Goal: Task Accomplishment & Management: Complete application form

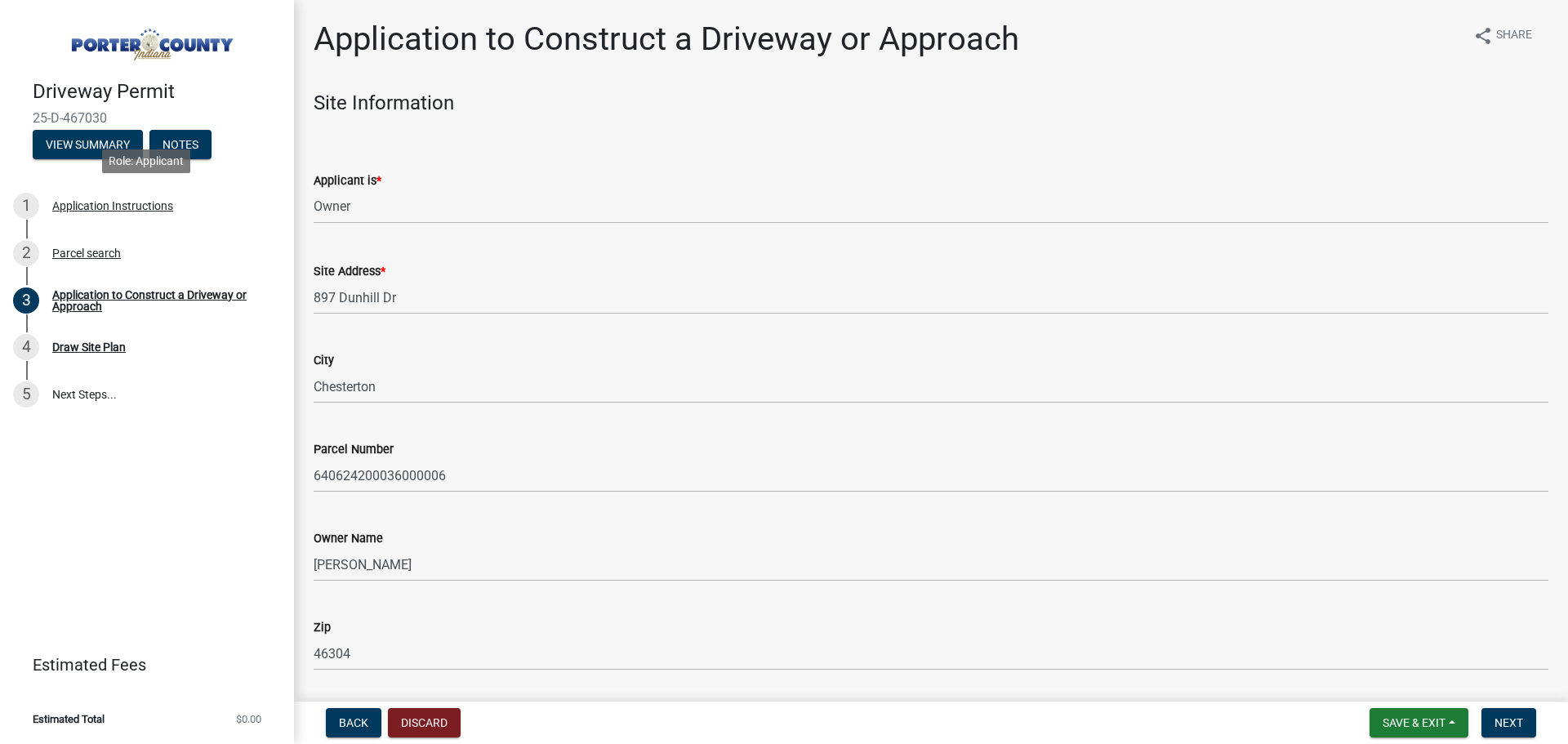
select select "6693fb74-6916-4e5e-bbfe-7ed9af50ffb7"
select select "8"
select select "2025"
click at [110, 148] on button "View Summary" at bounding box center [88, 145] width 111 height 29
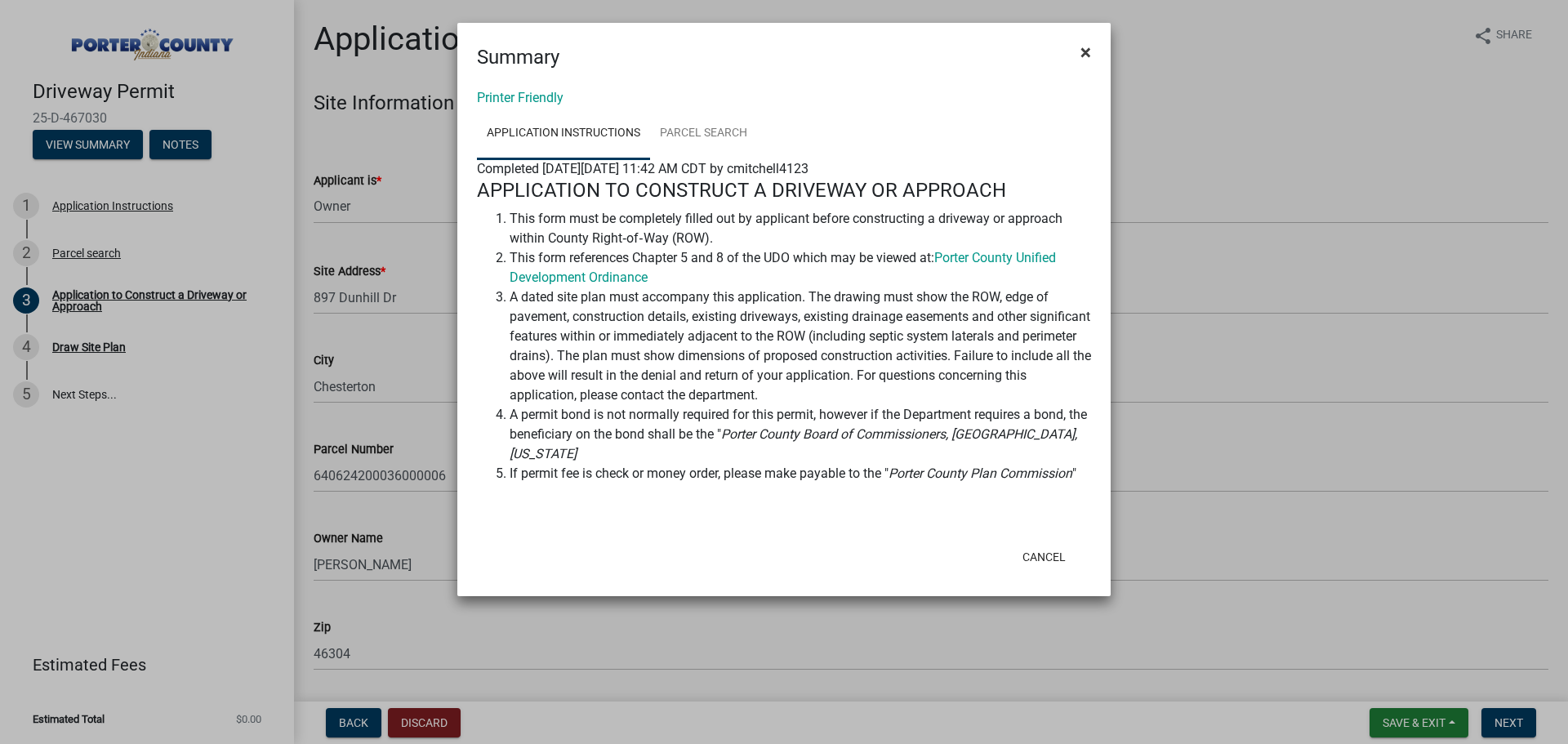
click at [1085, 49] on span "×" at bounding box center [1086, 52] width 11 height 23
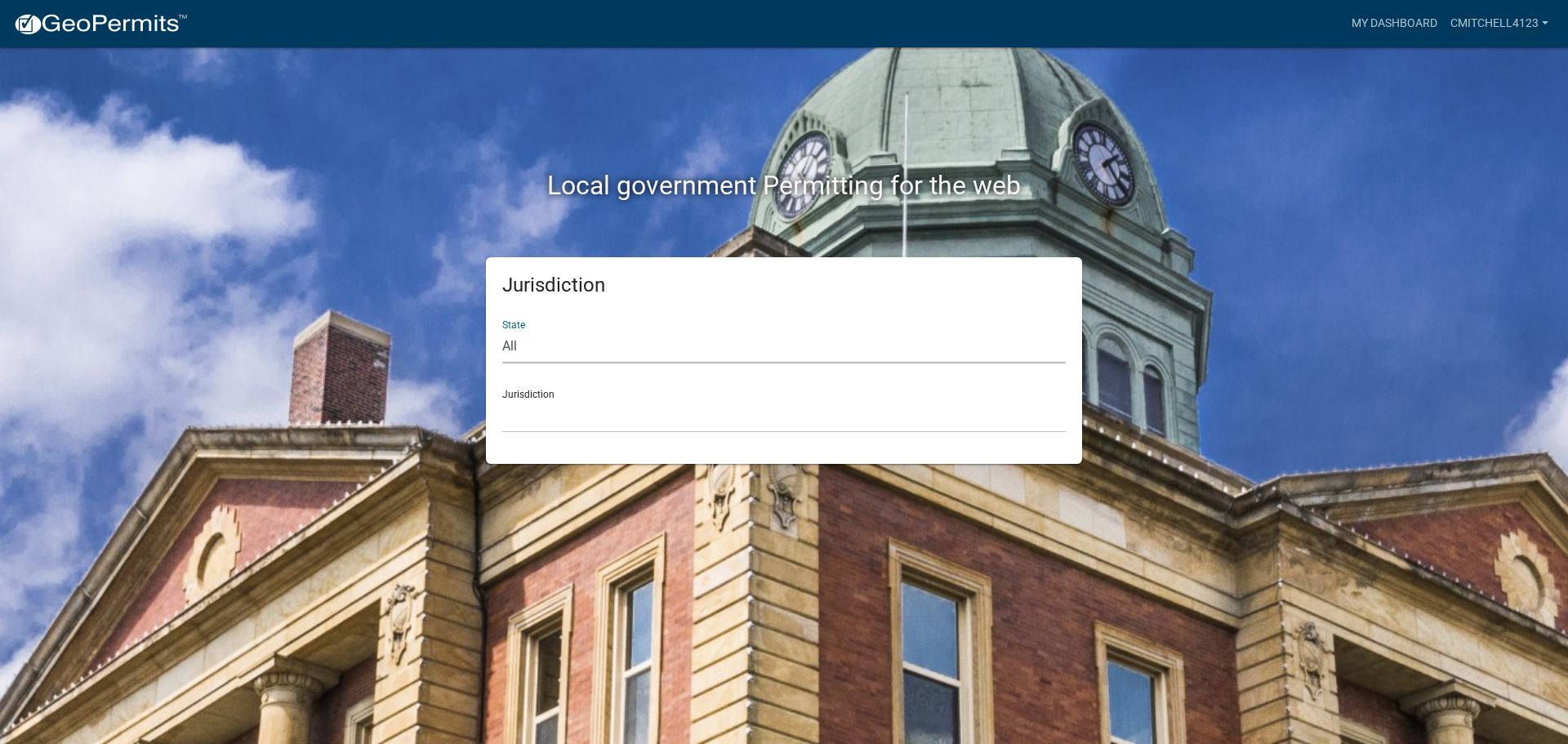
click at [574, 356] on select "All [US_STATE] [US_STATE] [US_STATE] [US_STATE] [US_STATE] [US_STATE] [US_STATE…" at bounding box center [784, 347] width 564 height 34
select select "[US_STATE]"
click at [502, 330] on select "All [US_STATE] [US_STATE] [US_STATE] [US_STATE] [US_STATE] [US_STATE] [US_STATE…" at bounding box center [784, 347] width 564 height 34
click at [539, 407] on select "City of [GEOGRAPHIC_DATA], [US_STATE] City of [GEOGRAPHIC_DATA], [US_STATE] Cit…" at bounding box center [784, 416] width 564 height 34
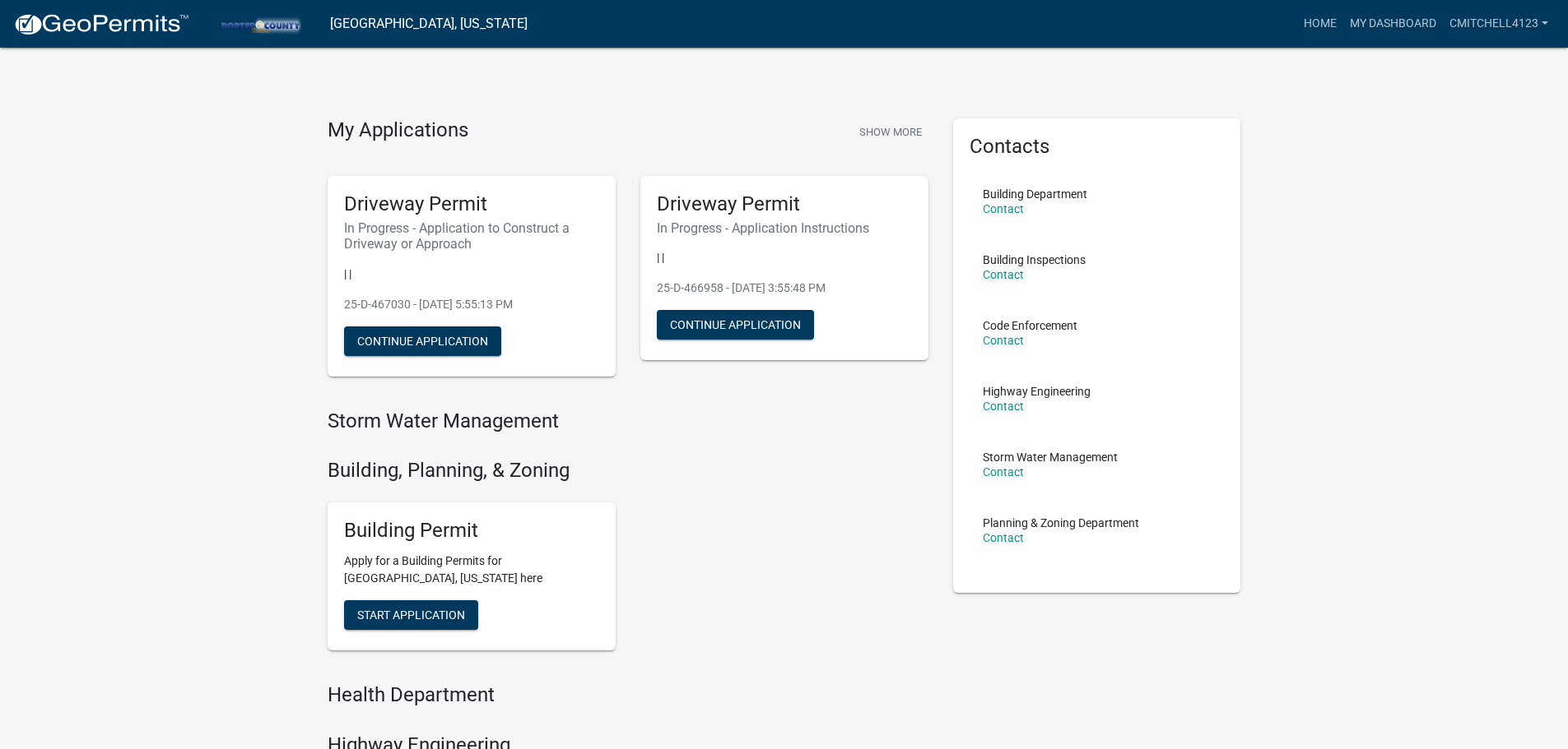
click at [405, 122] on h4 "My Applications" at bounding box center [397, 131] width 141 height 25
click at [885, 131] on button "Show More" at bounding box center [890, 132] width 76 height 27
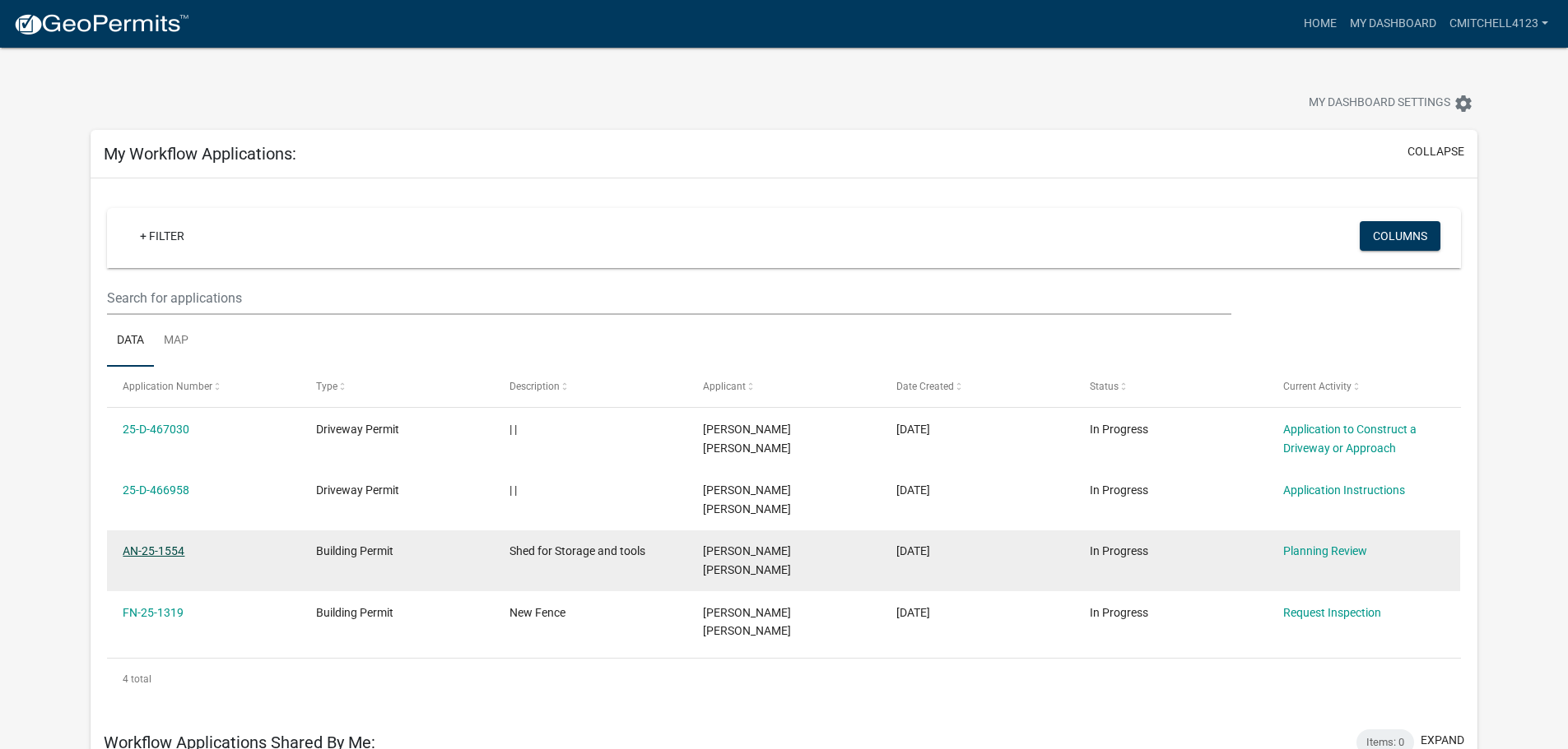
click at [171, 544] on link "AN-25-1554" at bounding box center [153, 551] width 62 height 13
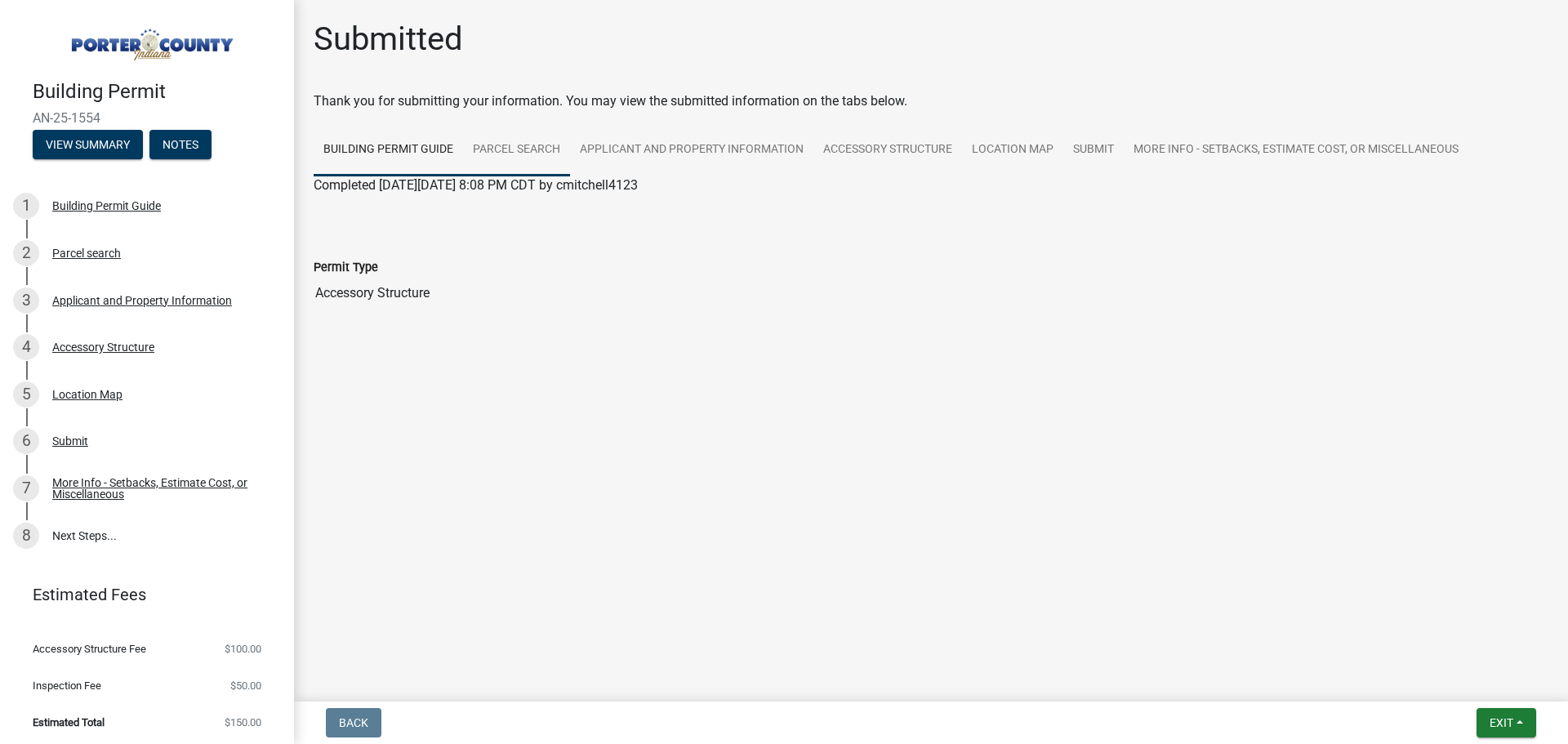
click at [521, 148] on link "Parcel search" at bounding box center [516, 150] width 107 height 52
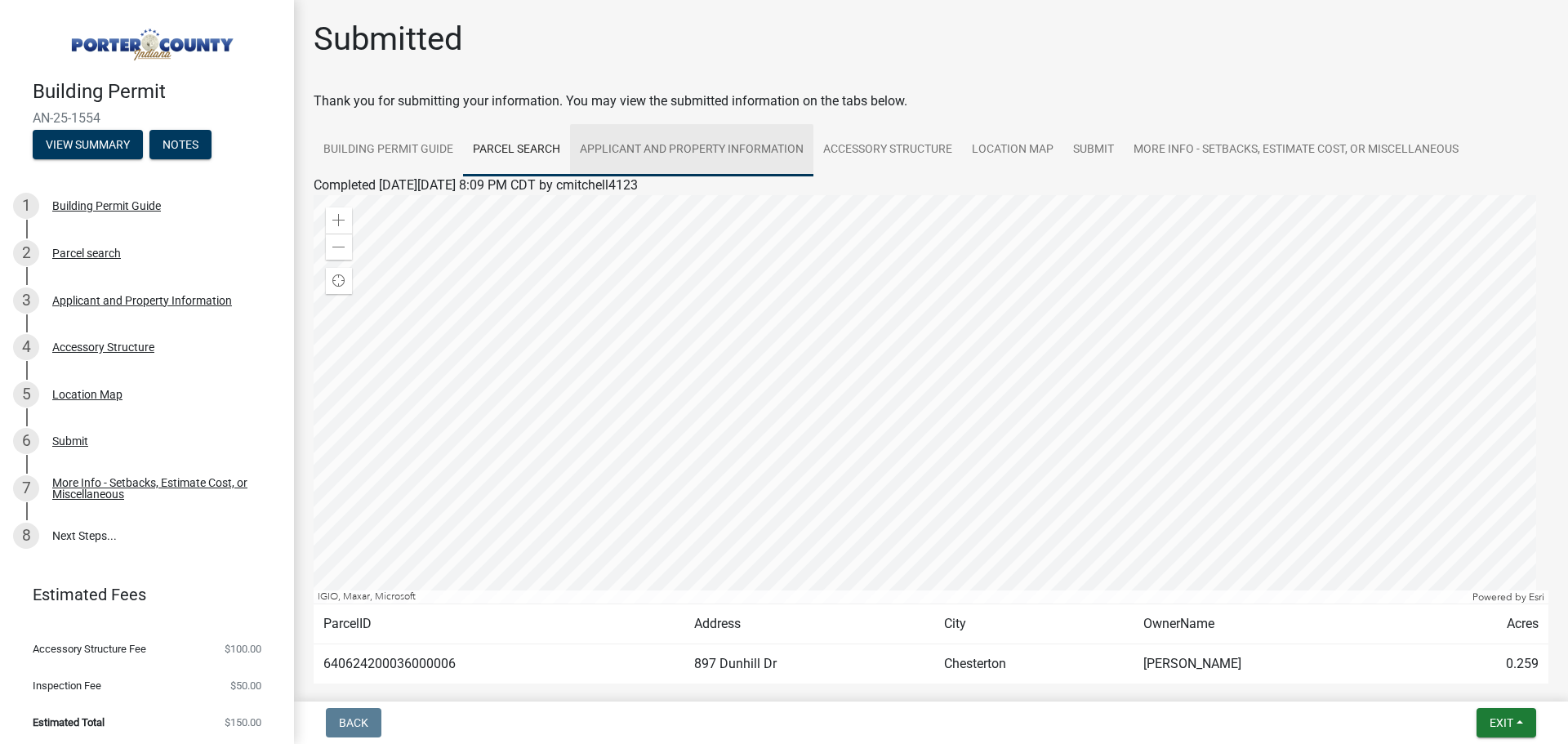
click at [621, 142] on link "Applicant and Property Information" at bounding box center [692, 150] width 243 height 52
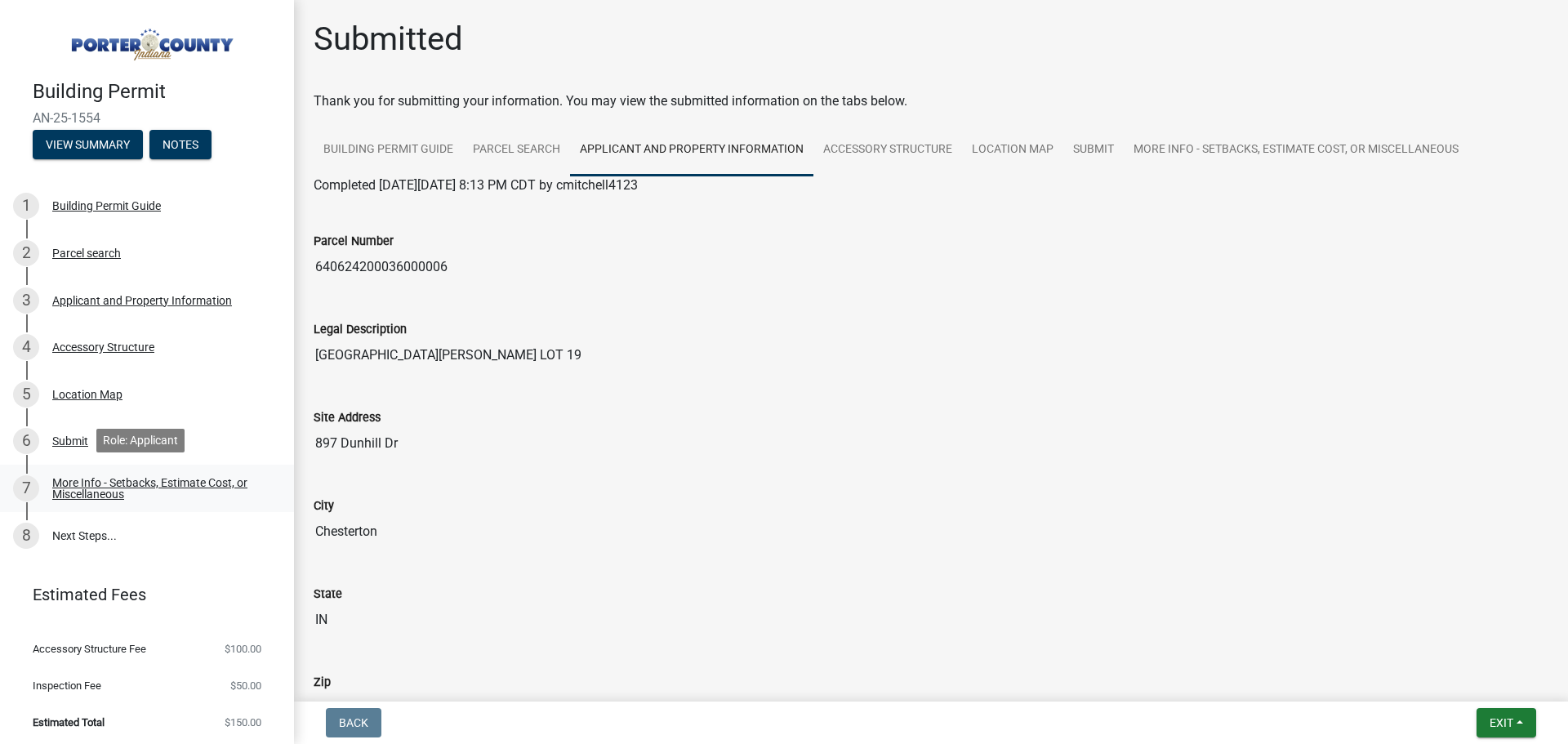
click at [91, 491] on div "More Info - Setbacks, Estimate Cost, or Miscellaneous" at bounding box center [160, 488] width 216 height 23
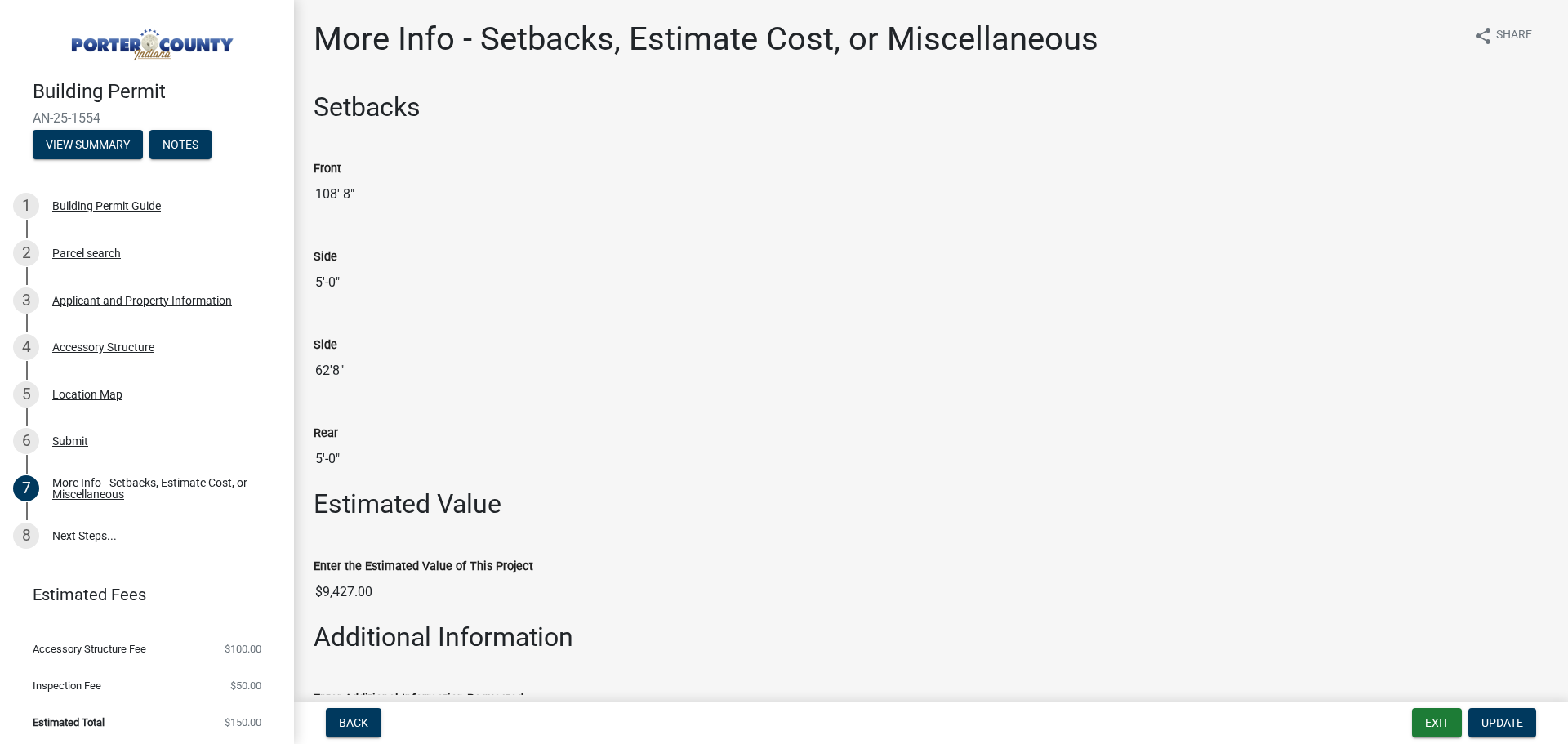
click at [343, 194] on input "108' 8"" at bounding box center [931, 195] width 1235 height 33
click at [366, 192] on input "108' 8"" at bounding box center [931, 195] width 1235 height 33
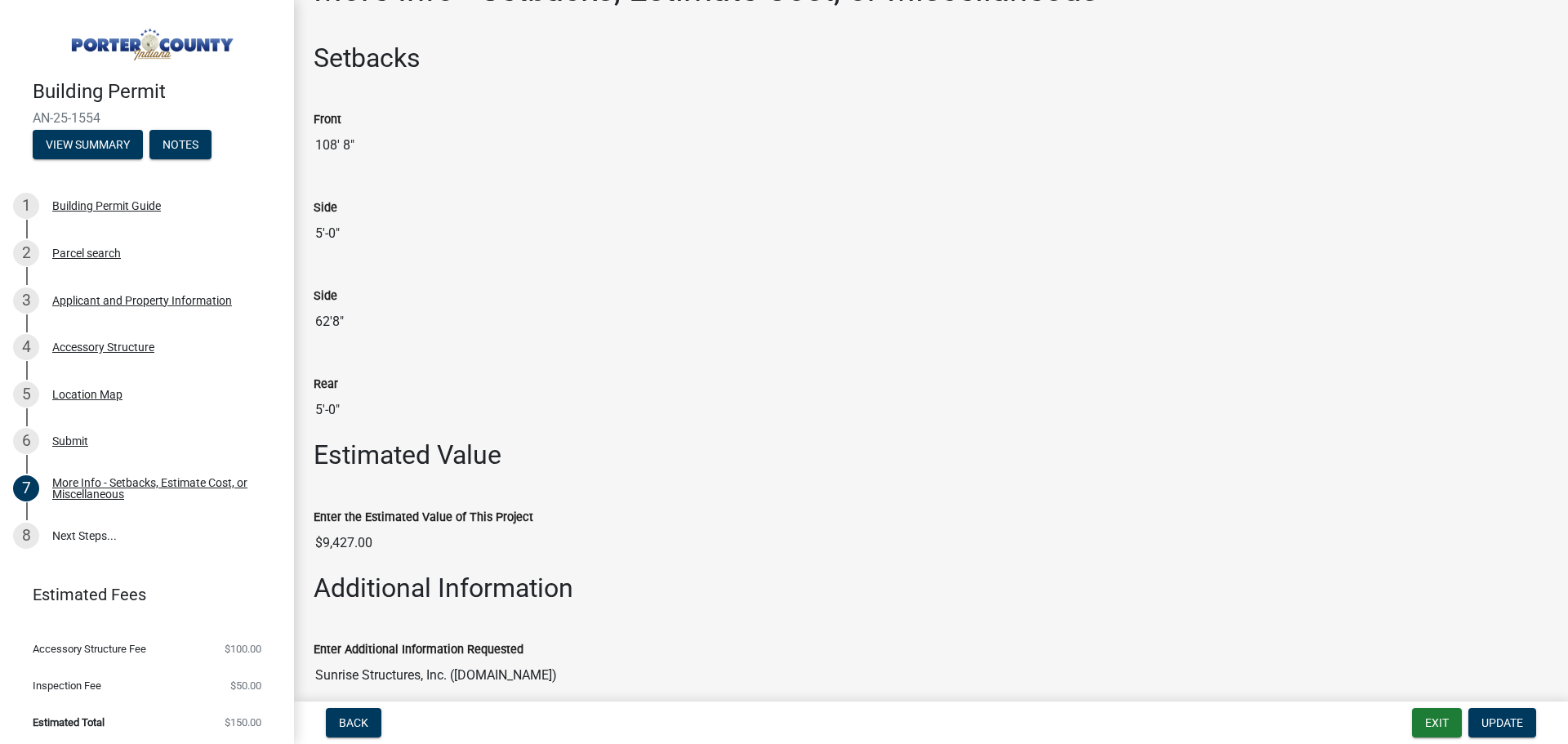
scroll to position [201, 0]
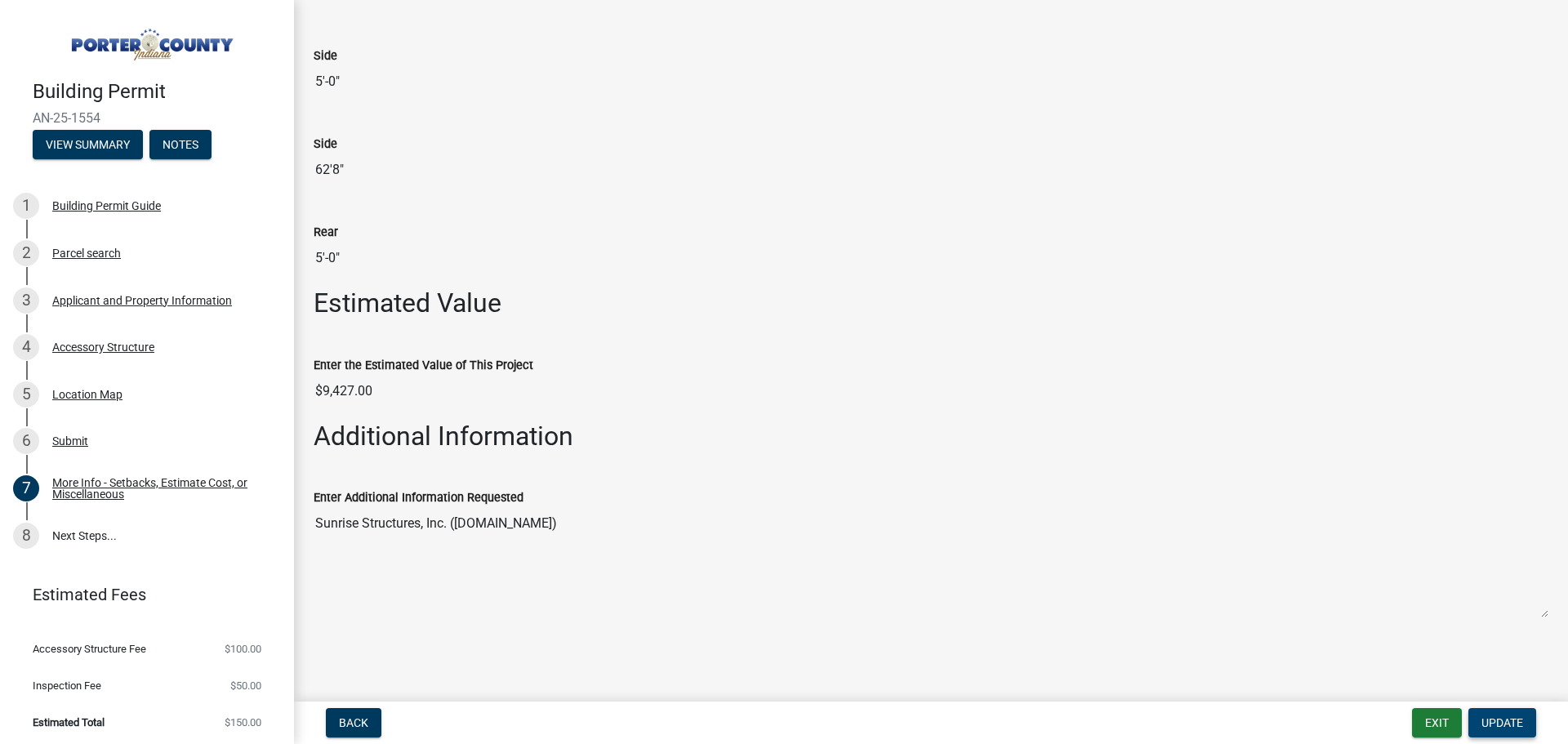
click at [1523, 727] on button "Update" at bounding box center [1502, 723] width 68 height 29
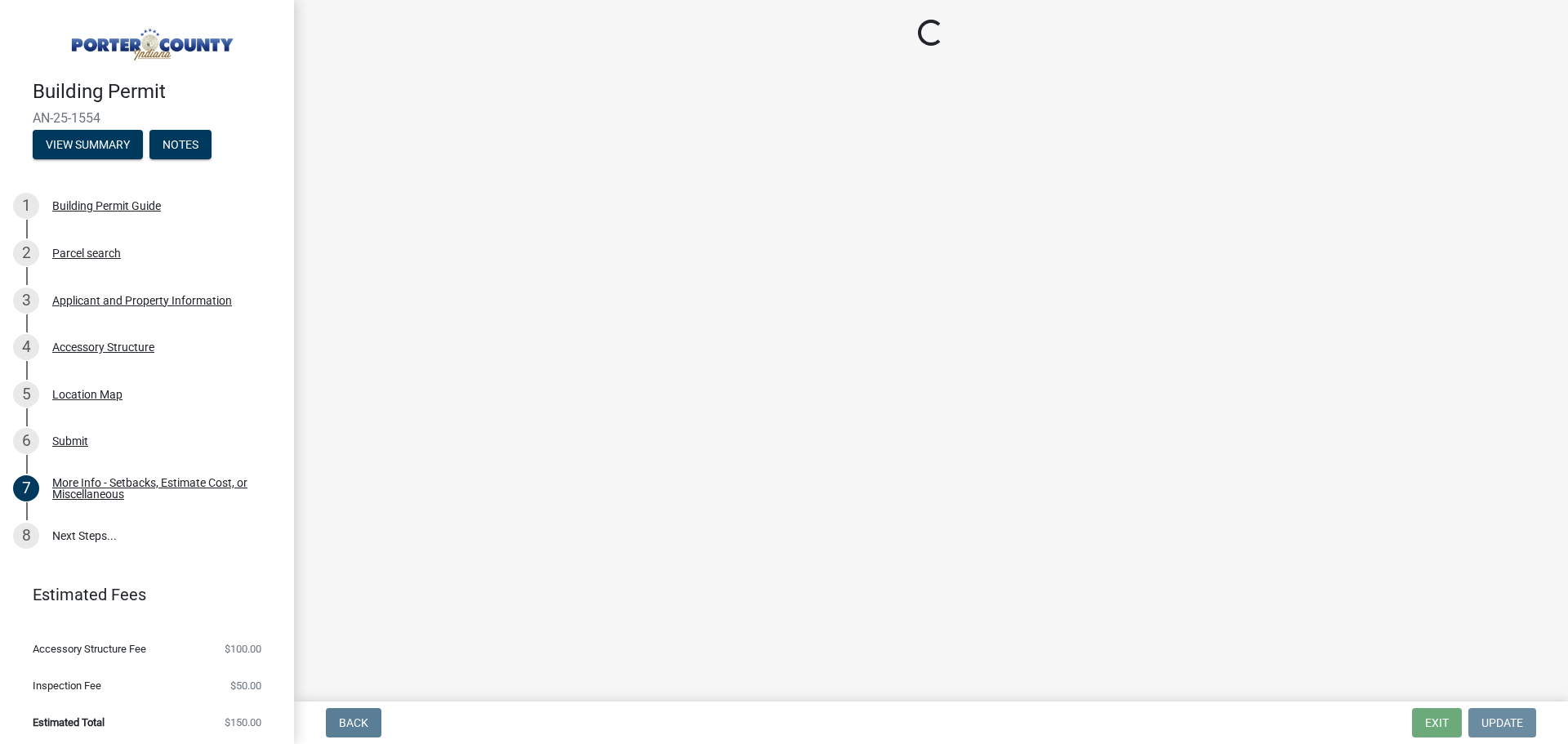
scroll to position [0, 0]
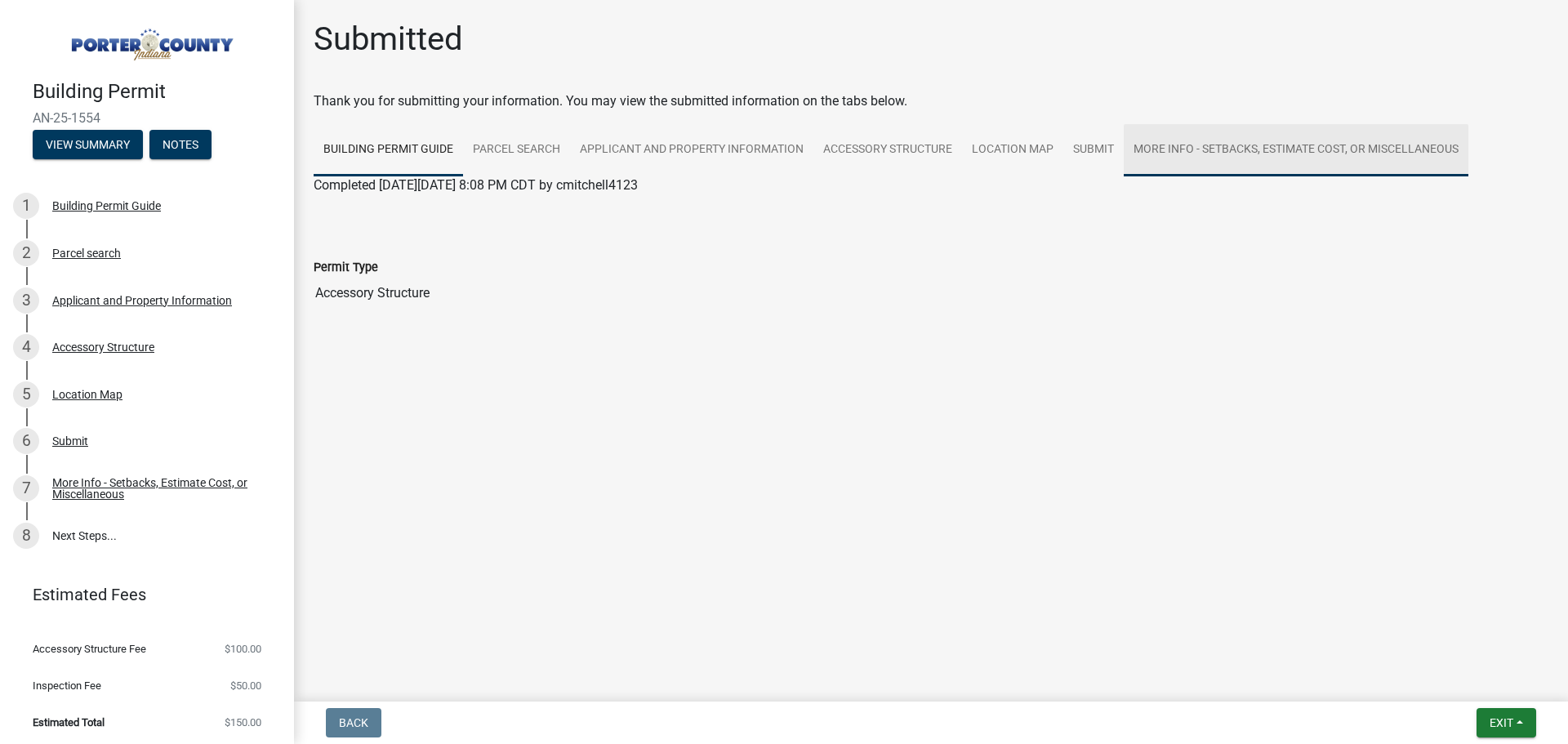
click at [1176, 149] on link "More Info - Setbacks, Estimate Cost, or Miscellaneous" at bounding box center [1295, 150] width 345 height 52
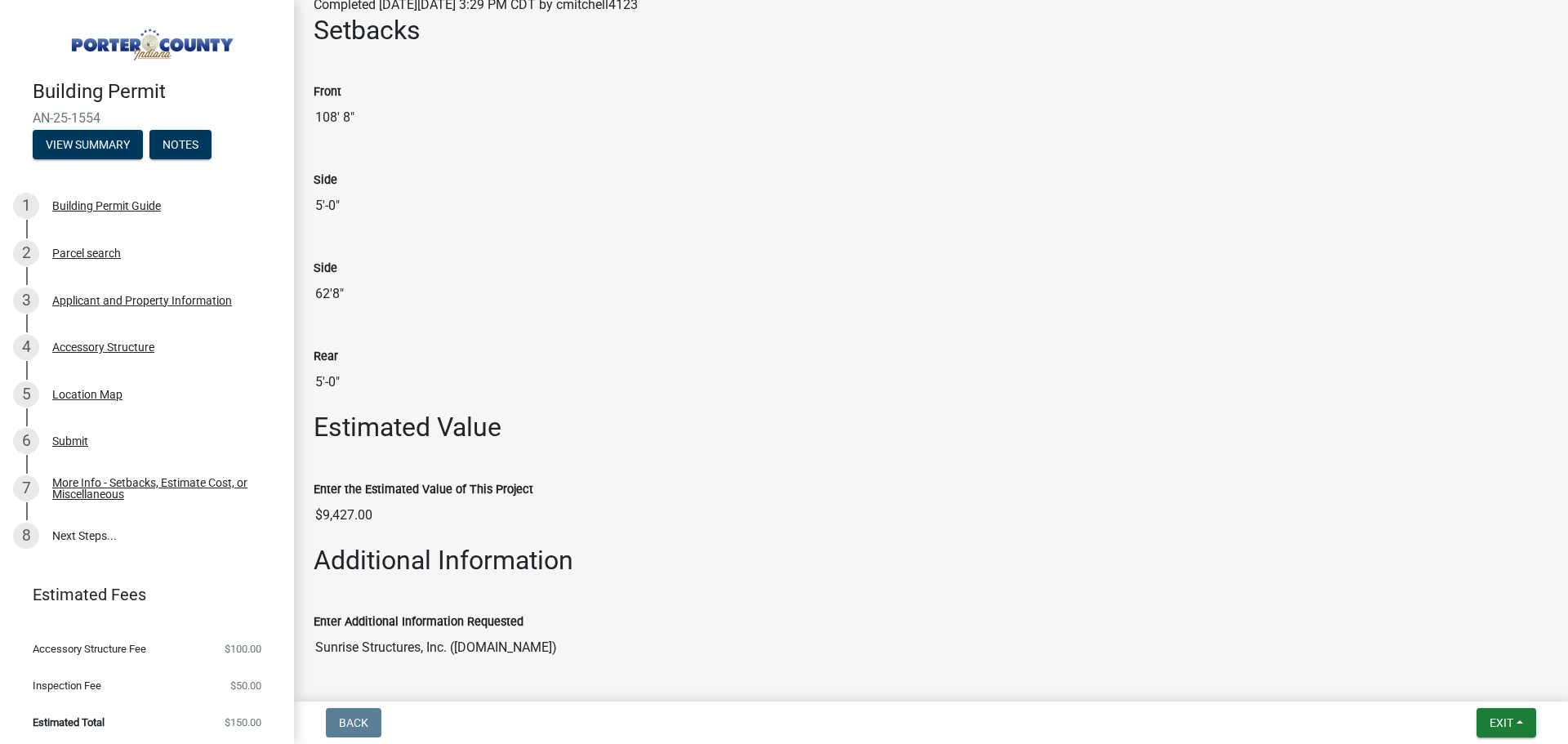
scroll to position [324, 0]
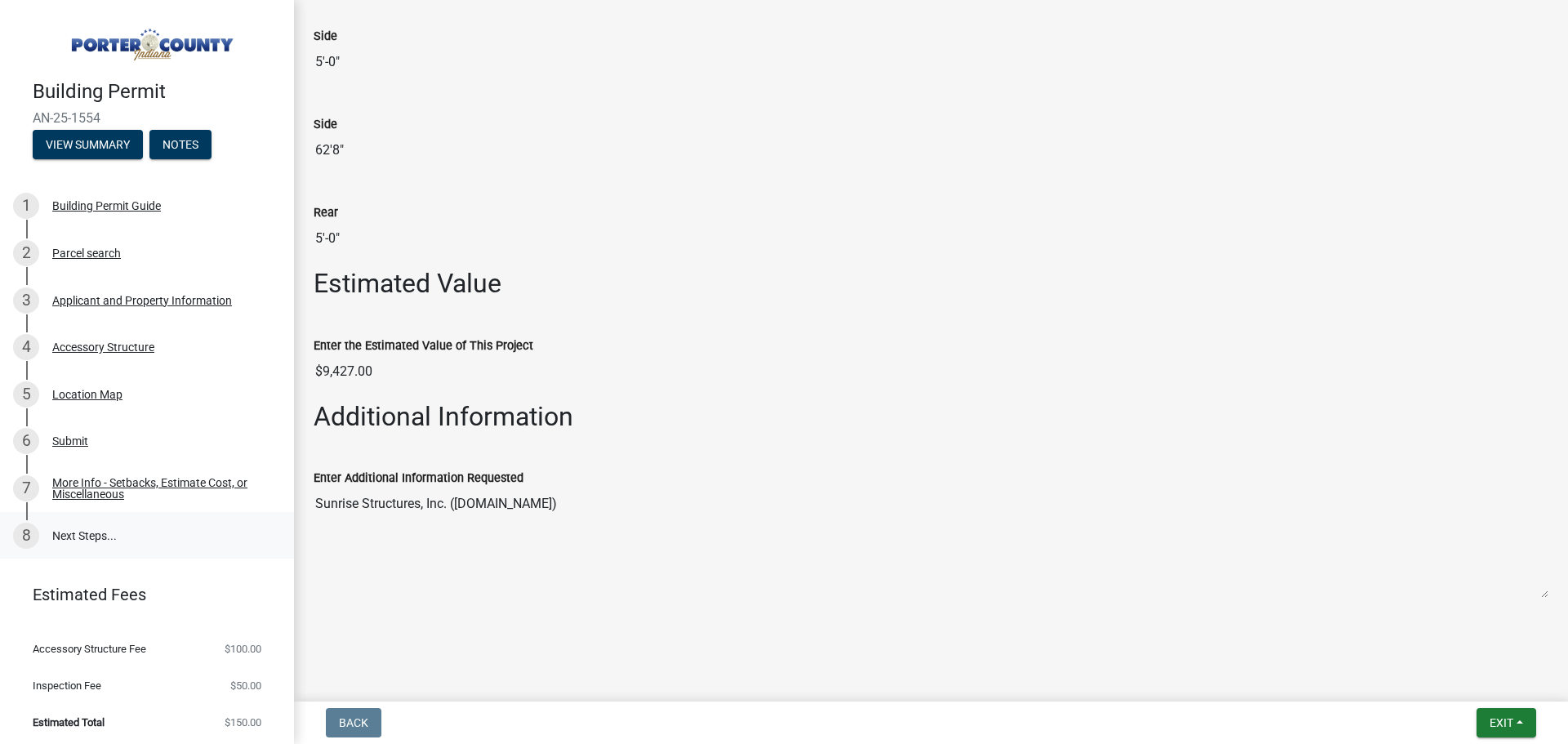
click at [92, 547] on link "8 Next Steps..." at bounding box center [146, 536] width 294 height 48
click at [93, 532] on link "8 Next Steps..." at bounding box center [146, 536] width 294 height 48
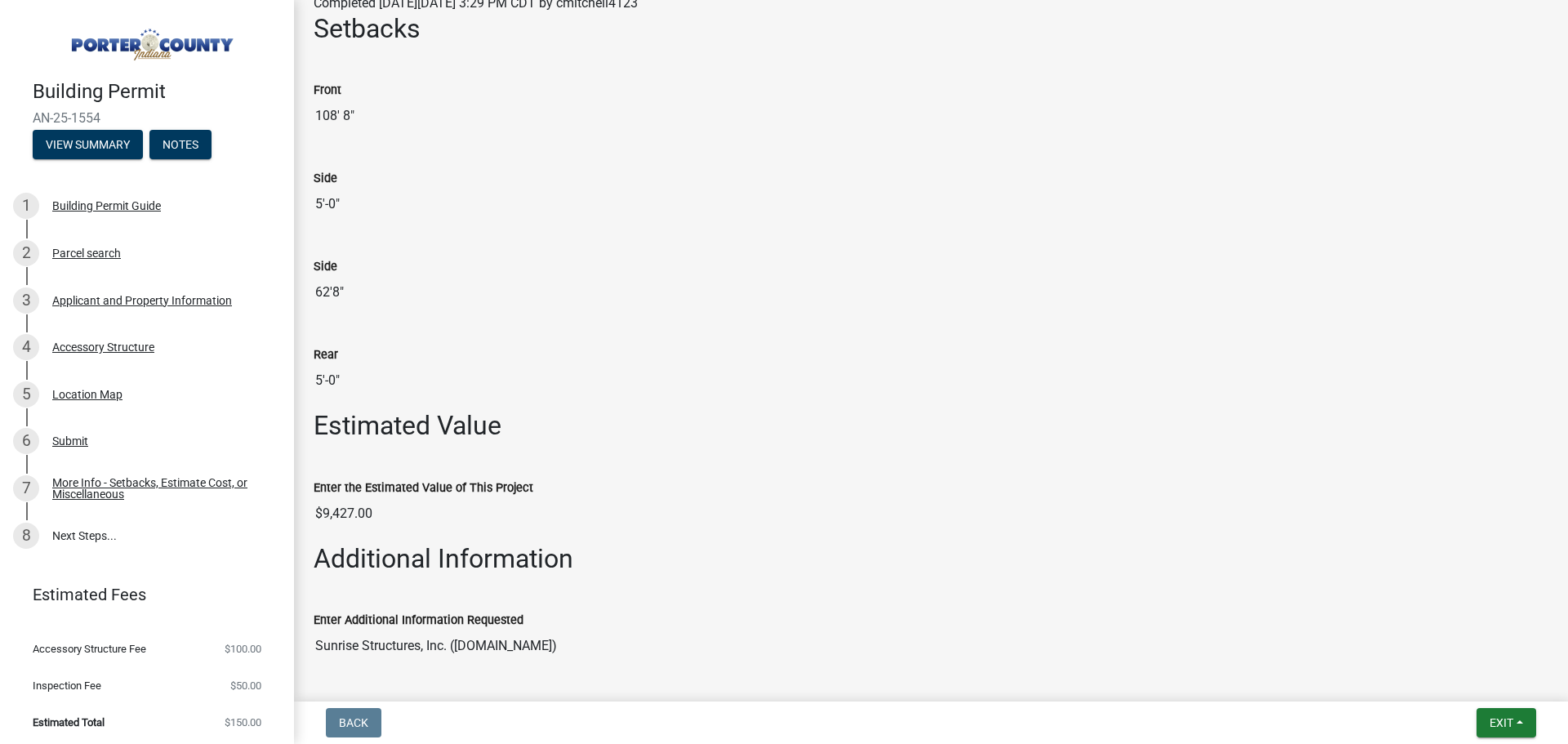
scroll to position [0, 0]
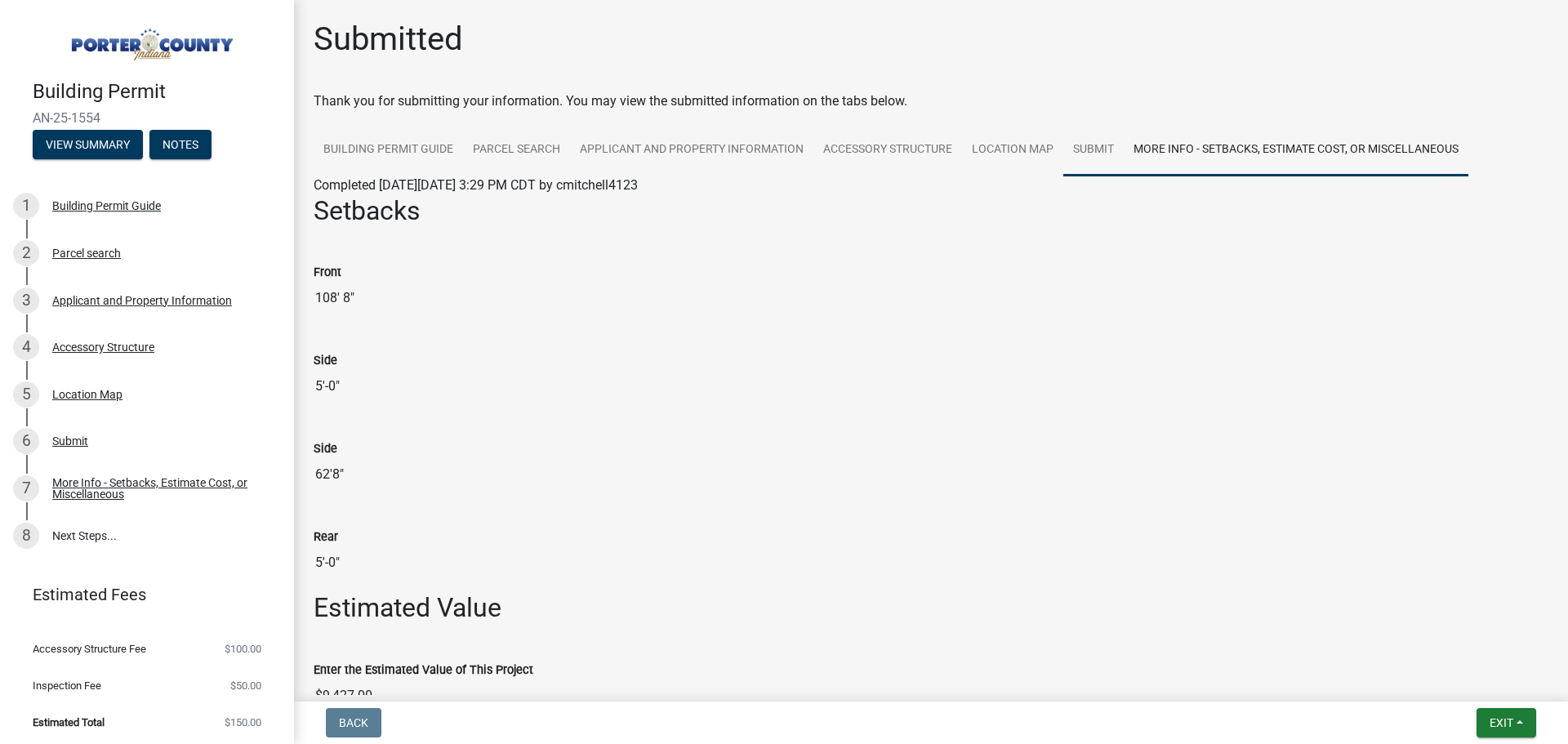
click at [1084, 145] on link "Submit" at bounding box center [1093, 150] width 60 height 52
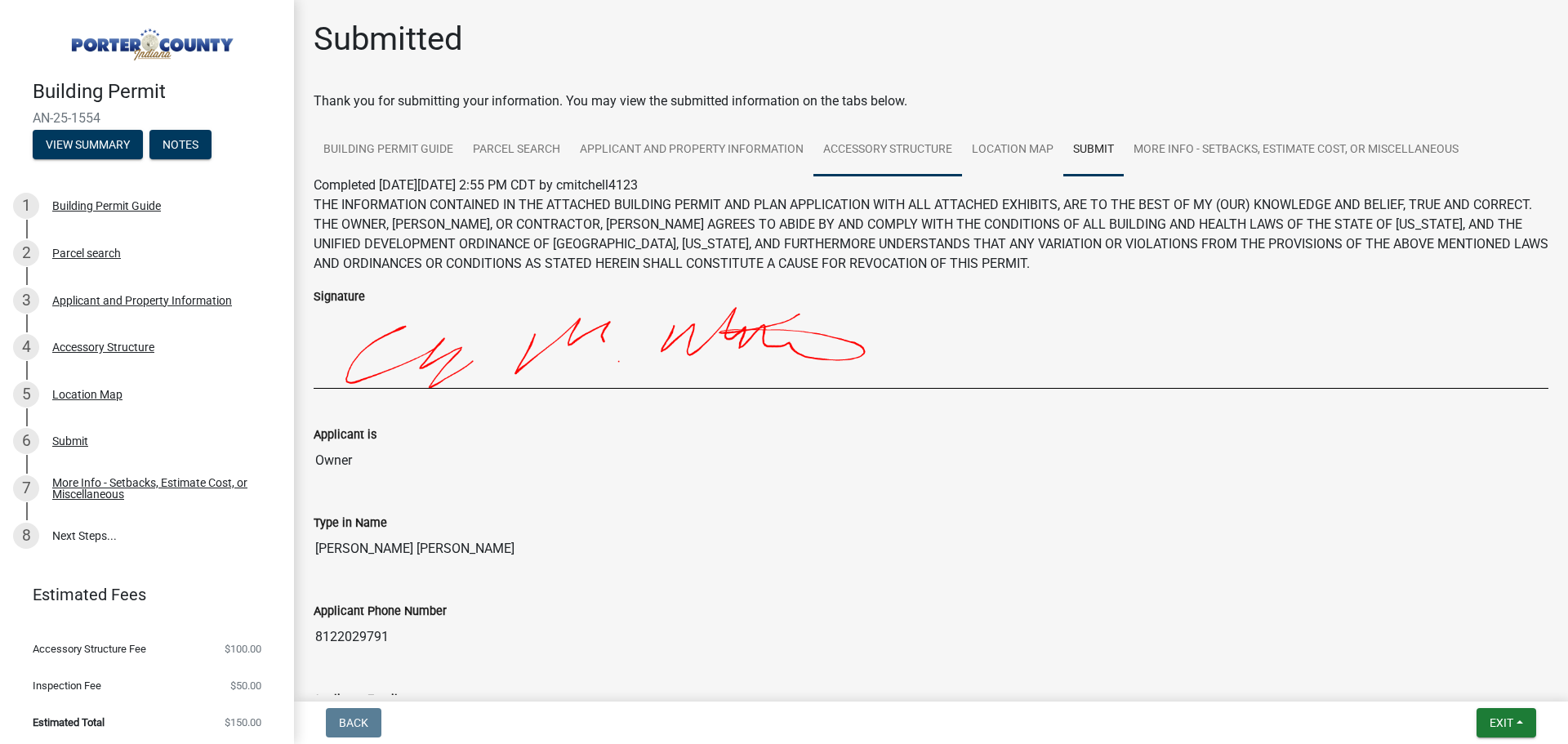
click at [872, 138] on link "Accessory Structure" at bounding box center [887, 150] width 148 height 52
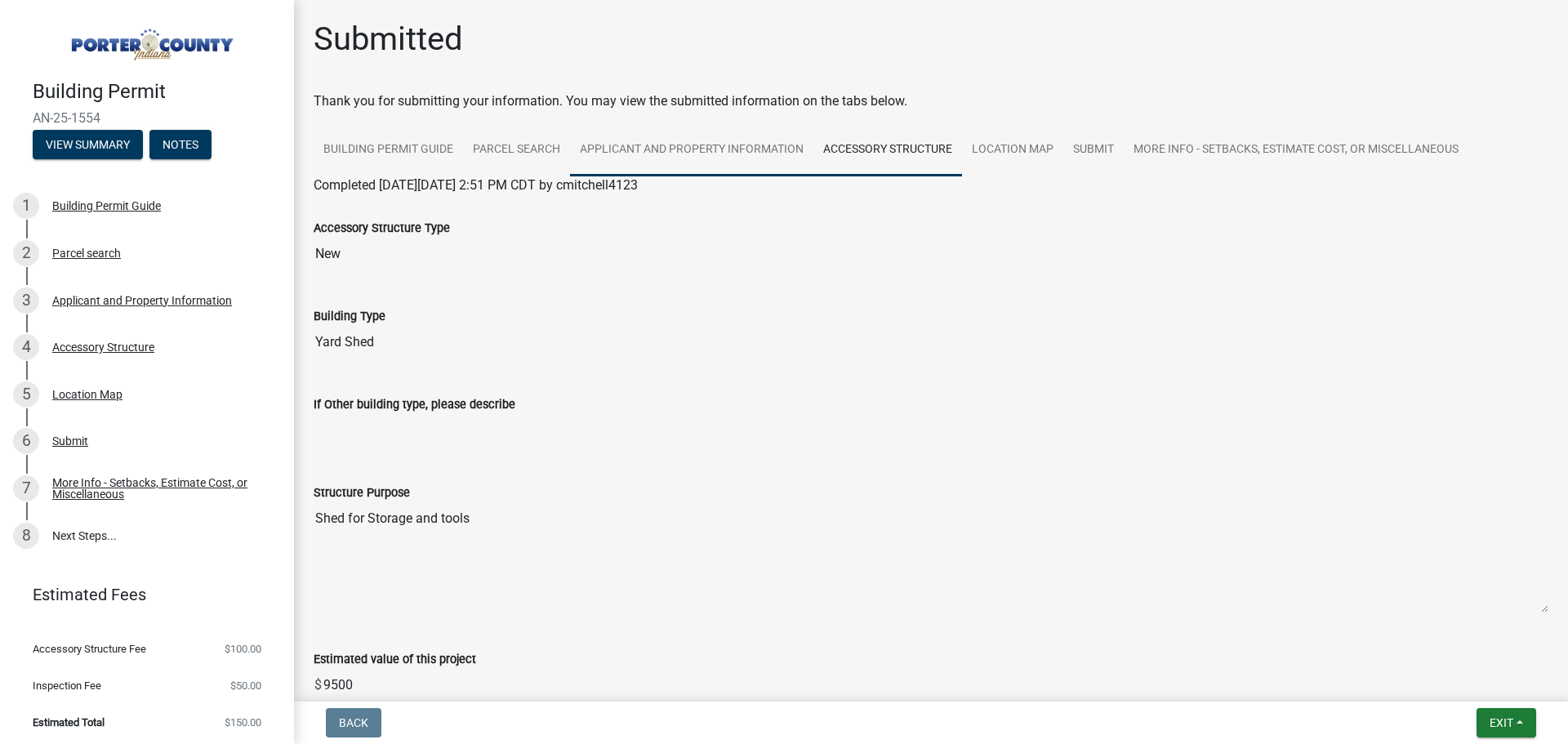
click at [714, 146] on link "Applicant and Property Information" at bounding box center [692, 150] width 243 height 52
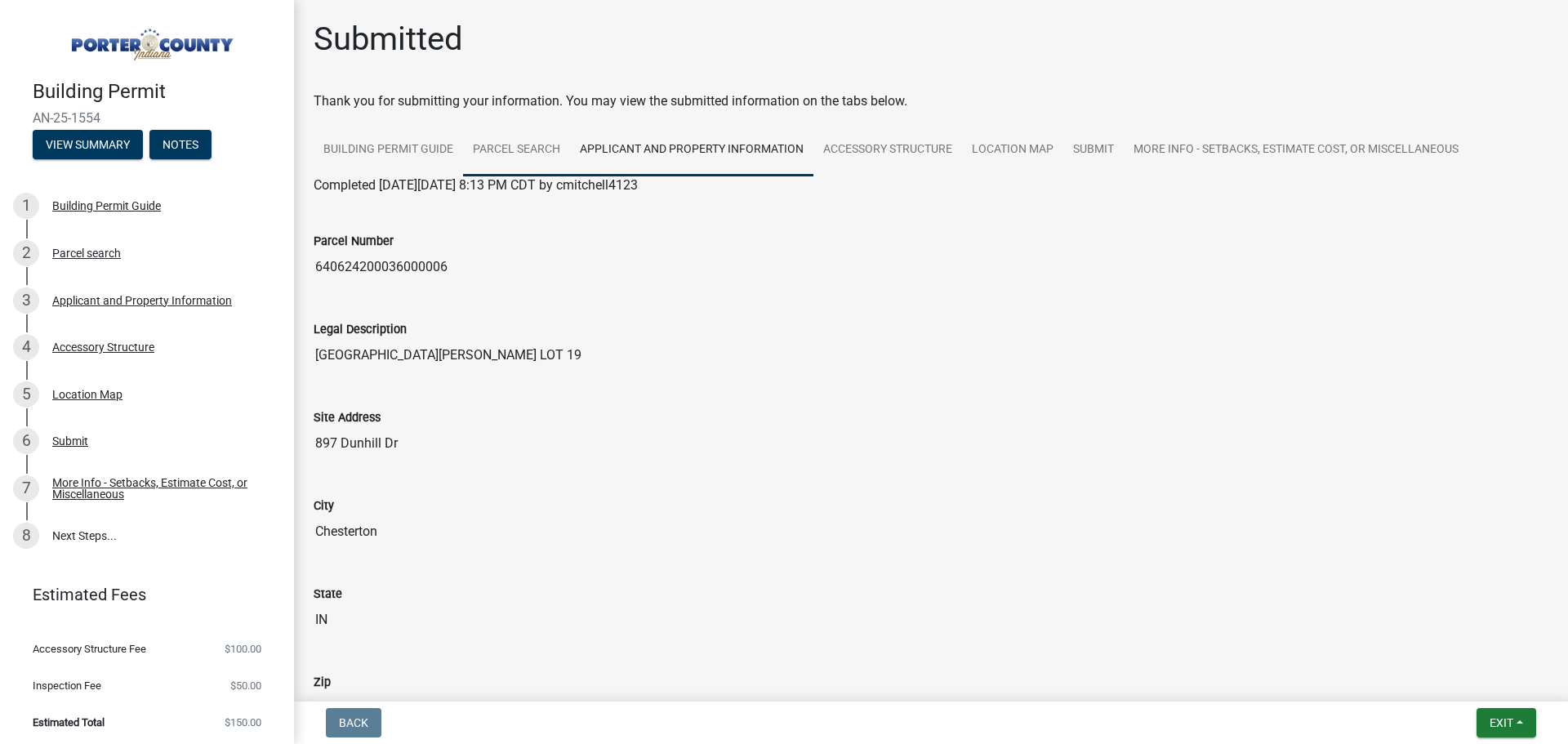
click at [529, 148] on link "Parcel search" at bounding box center [516, 150] width 107 height 52
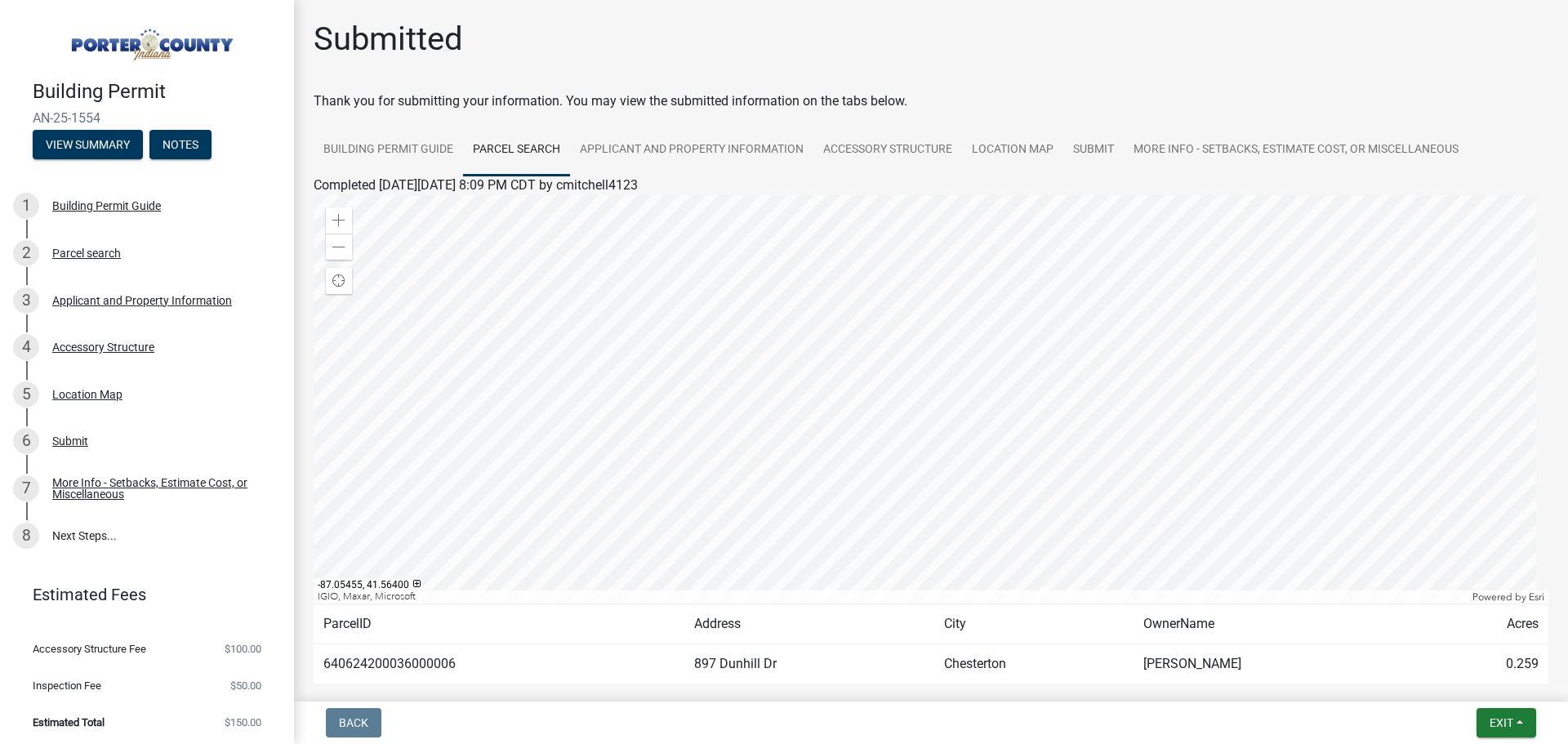
scroll to position [85, 0]
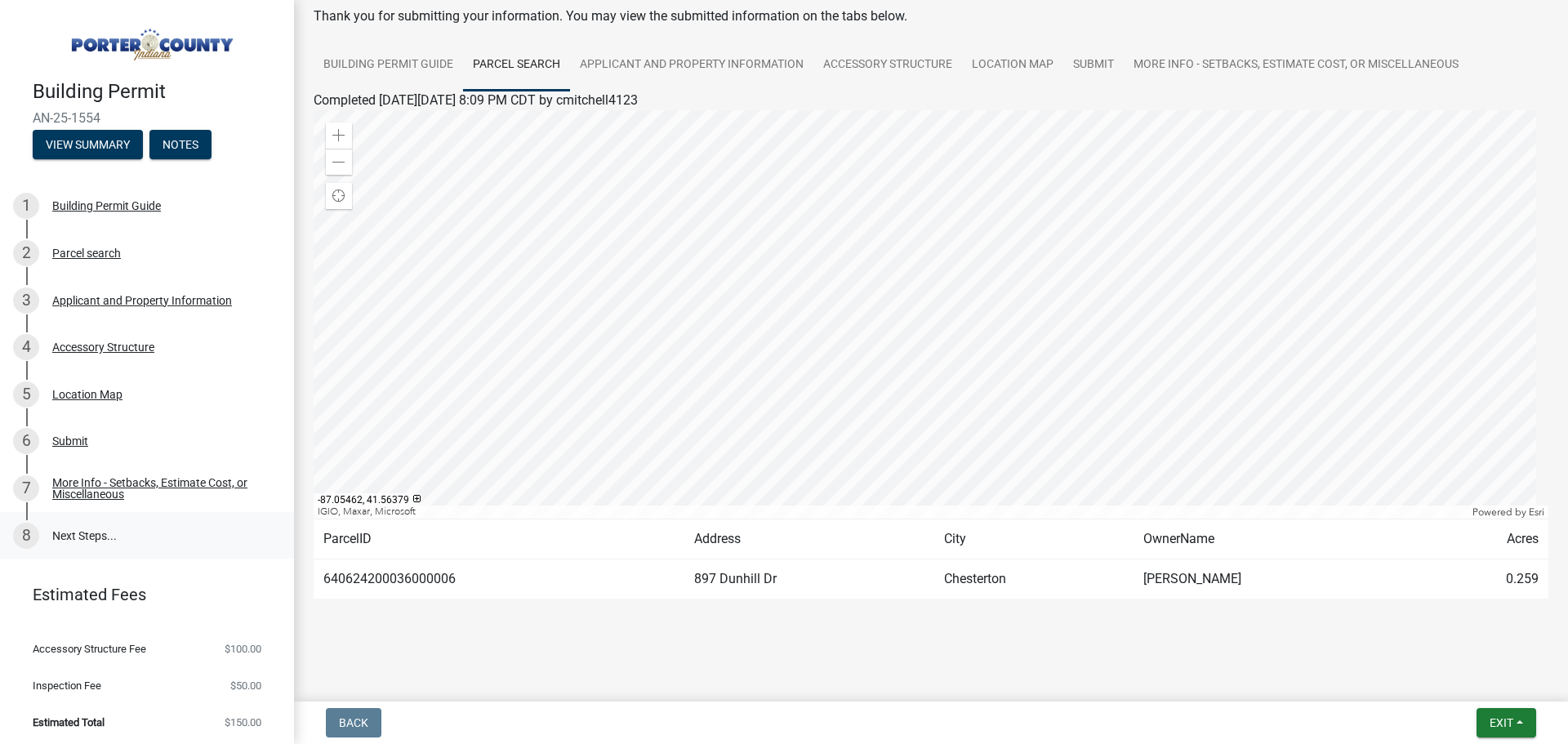
click at [75, 531] on link "8 Next Steps..." at bounding box center [146, 536] width 294 height 48
click at [98, 477] on div "More Info - Setbacks, Estimate Cost, or Miscellaneous" at bounding box center [160, 488] width 216 height 23
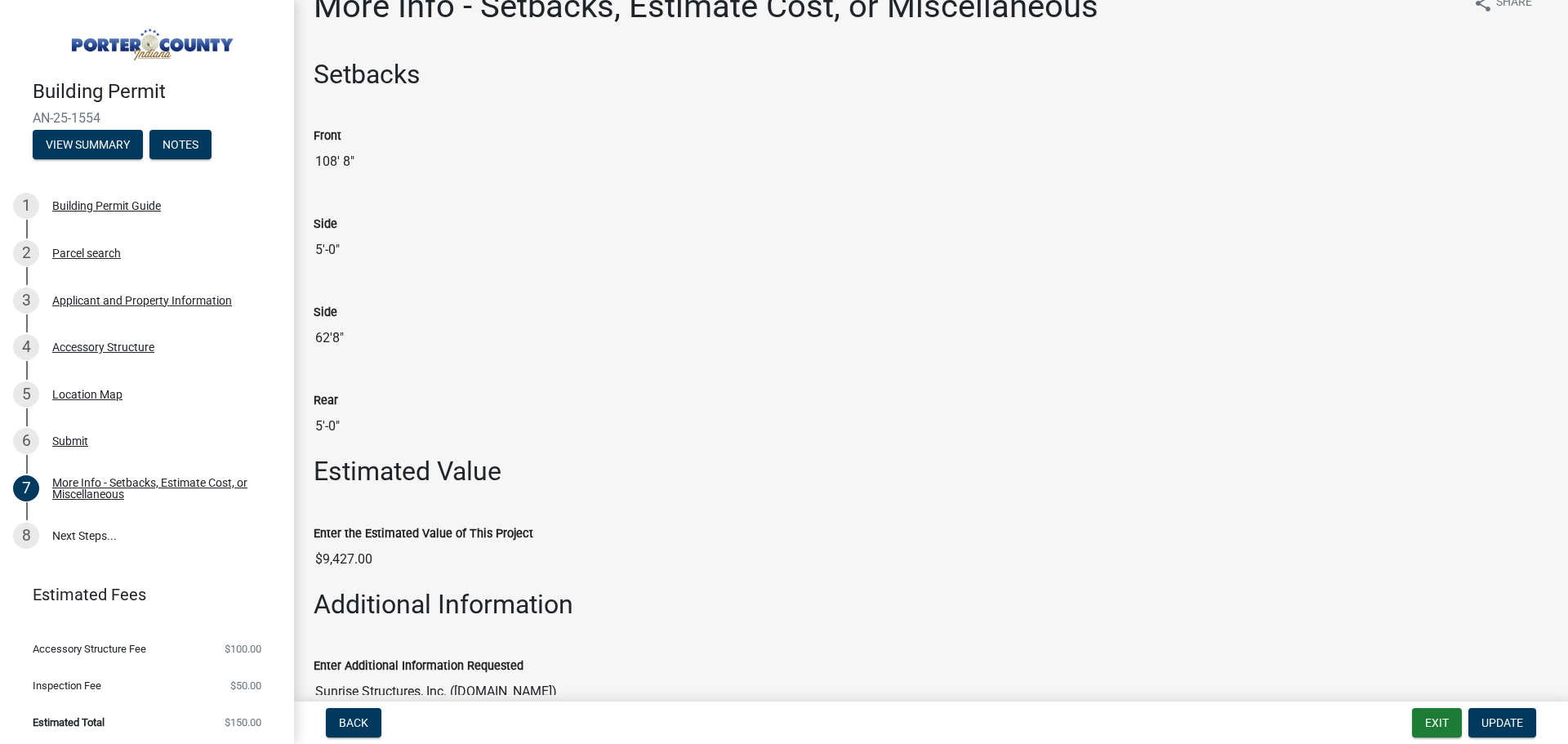
scroll to position [0, 0]
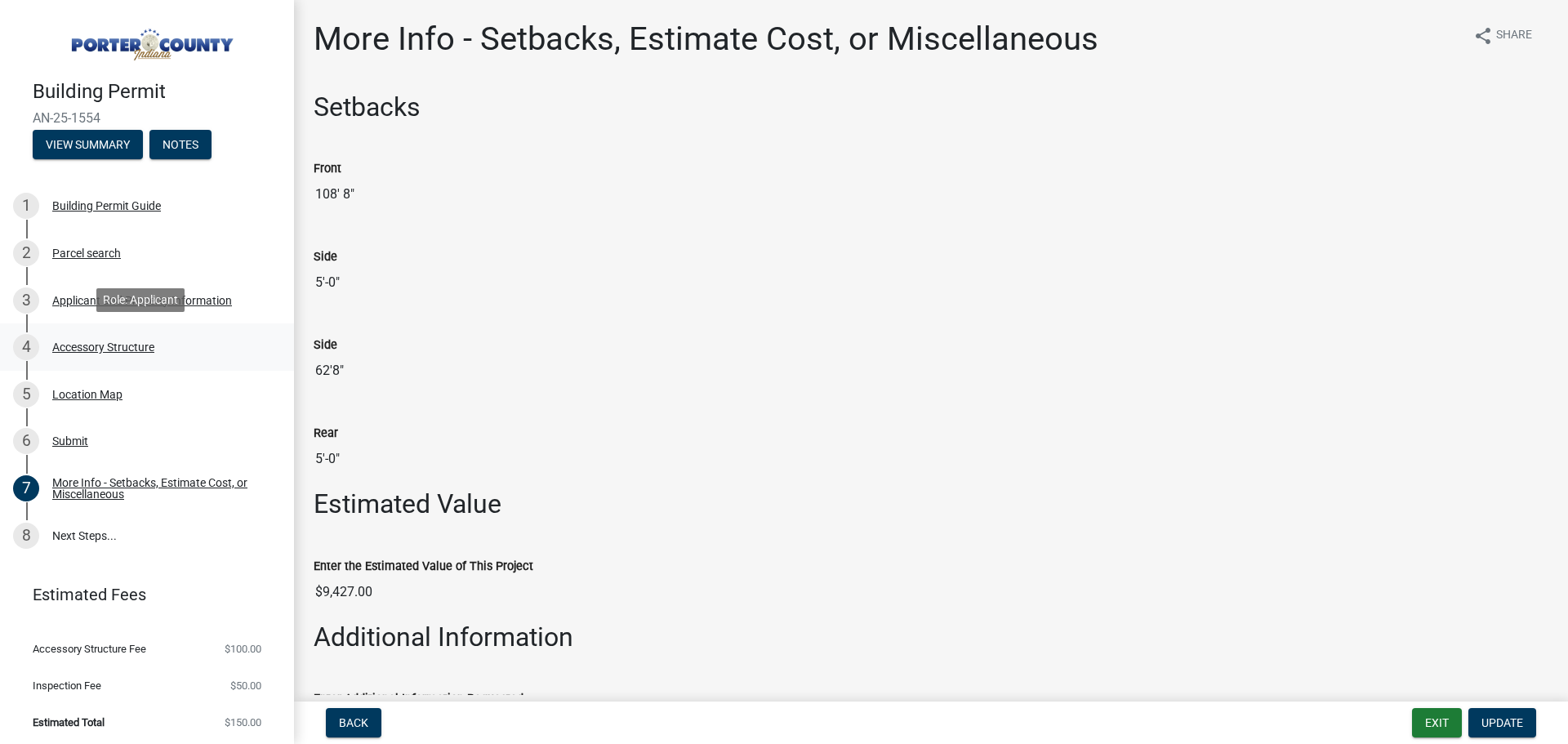
click at [90, 350] on div "Accessory Structure" at bounding box center [103, 347] width 102 height 11
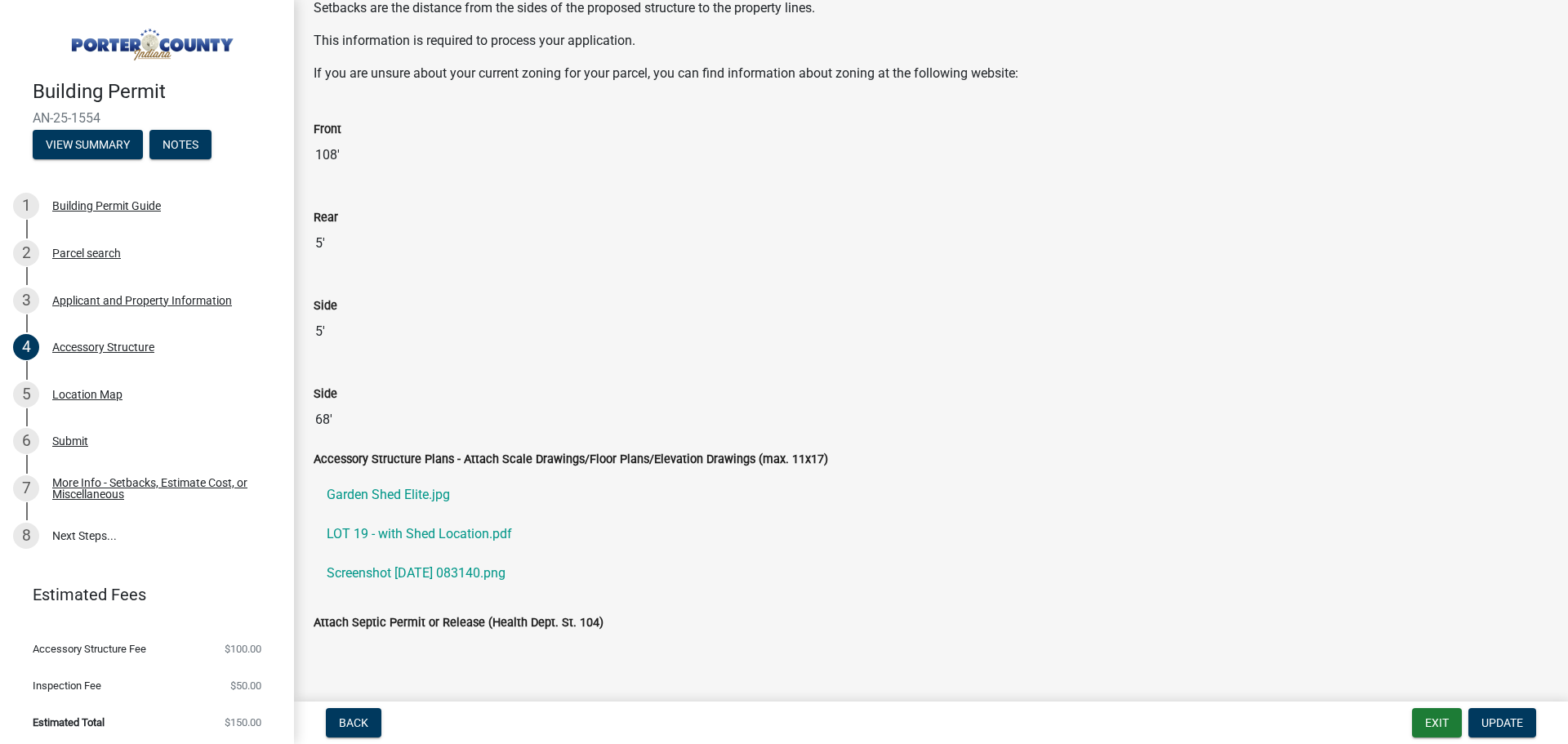
scroll to position [2431, 0]
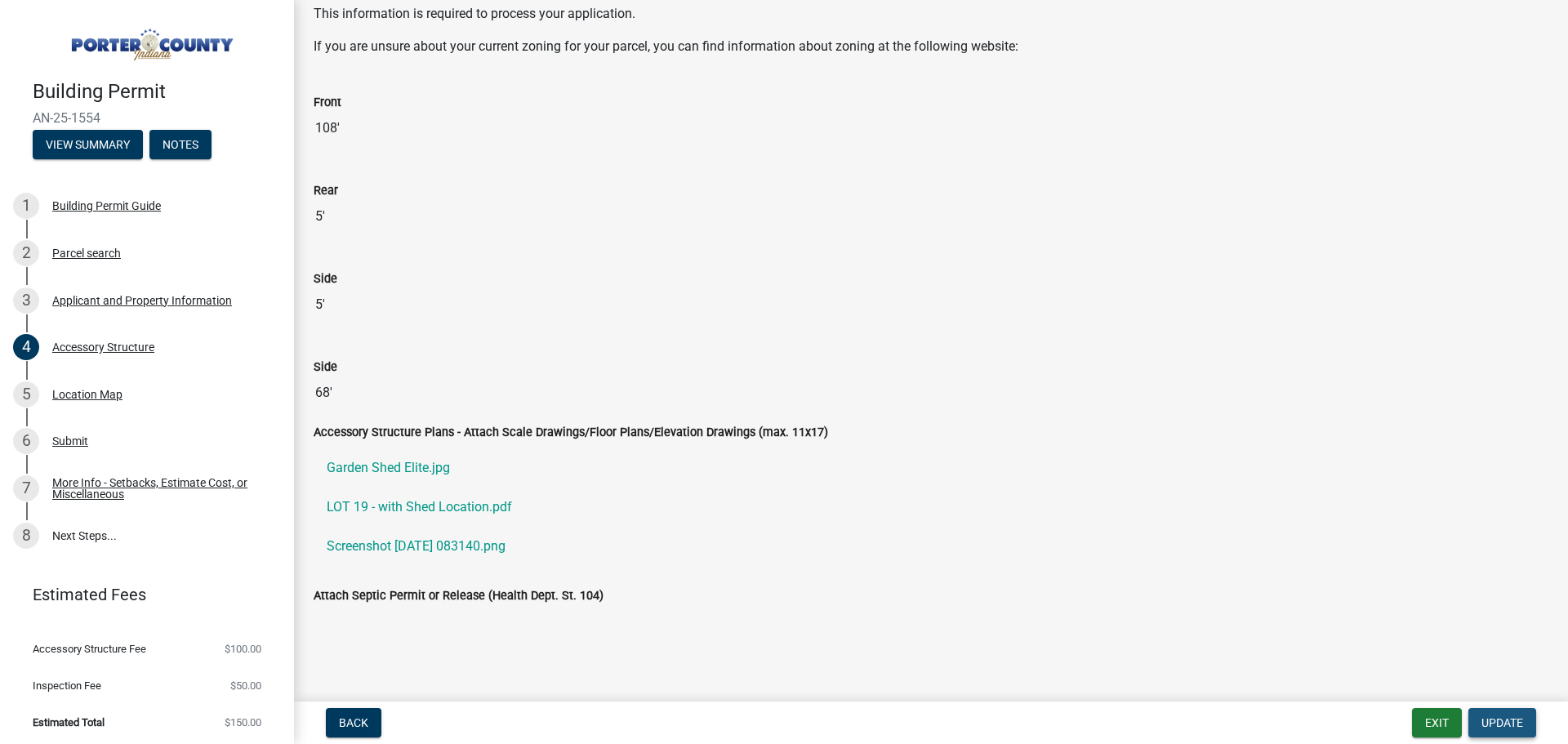
click at [1508, 718] on span "Update" at bounding box center [1502, 723] width 42 height 13
click at [1522, 719] on span "Update" at bounding box center [1502, 723] width 42 height 13
click at [74, 441] on div "Submit" at bounding box center [70, 441] width 36 height 11
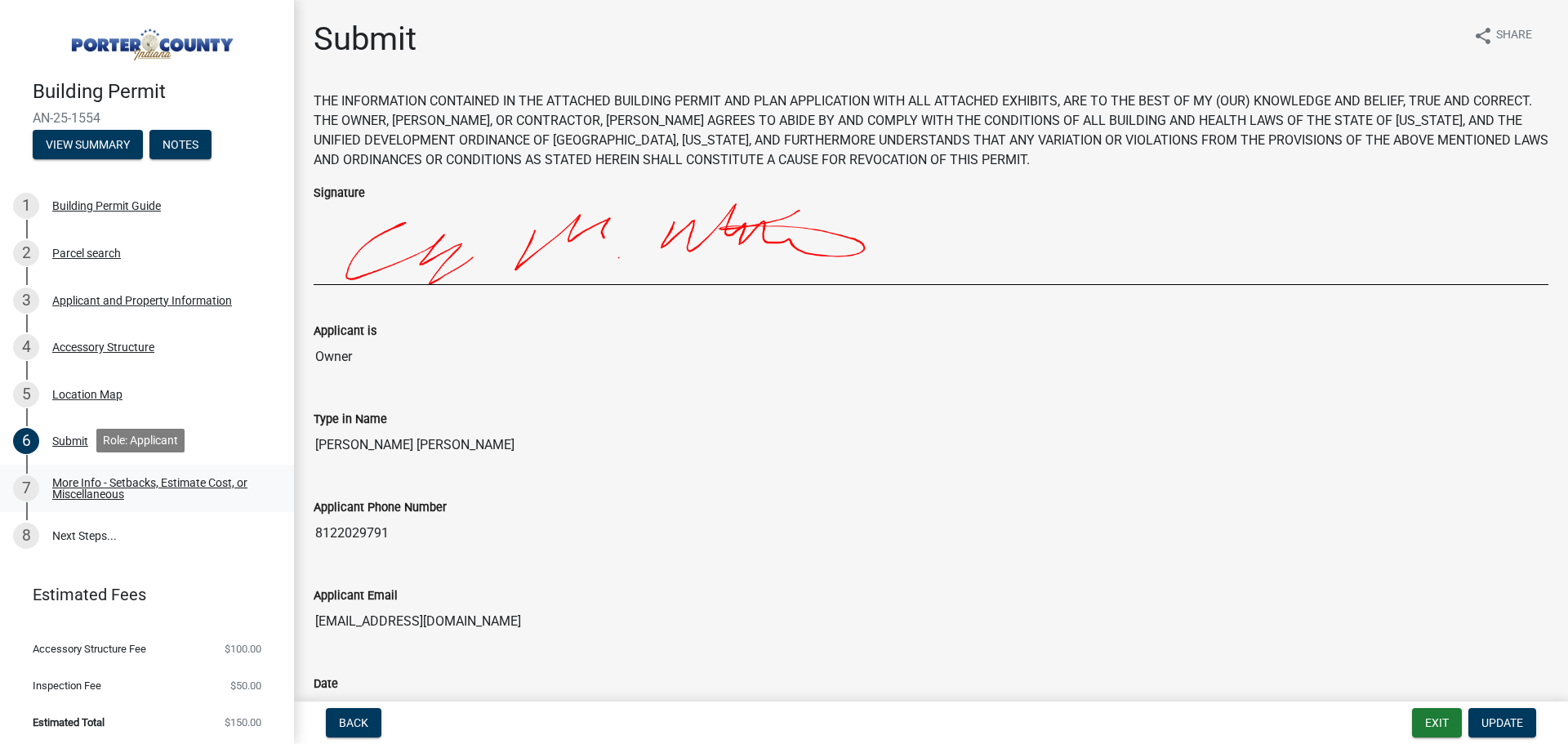
click at [94, 501] on link "7 More Info - Setbacks, Estimate Cost, or Miscellaneous" at bounding box center [146, 489] width 294 height 48
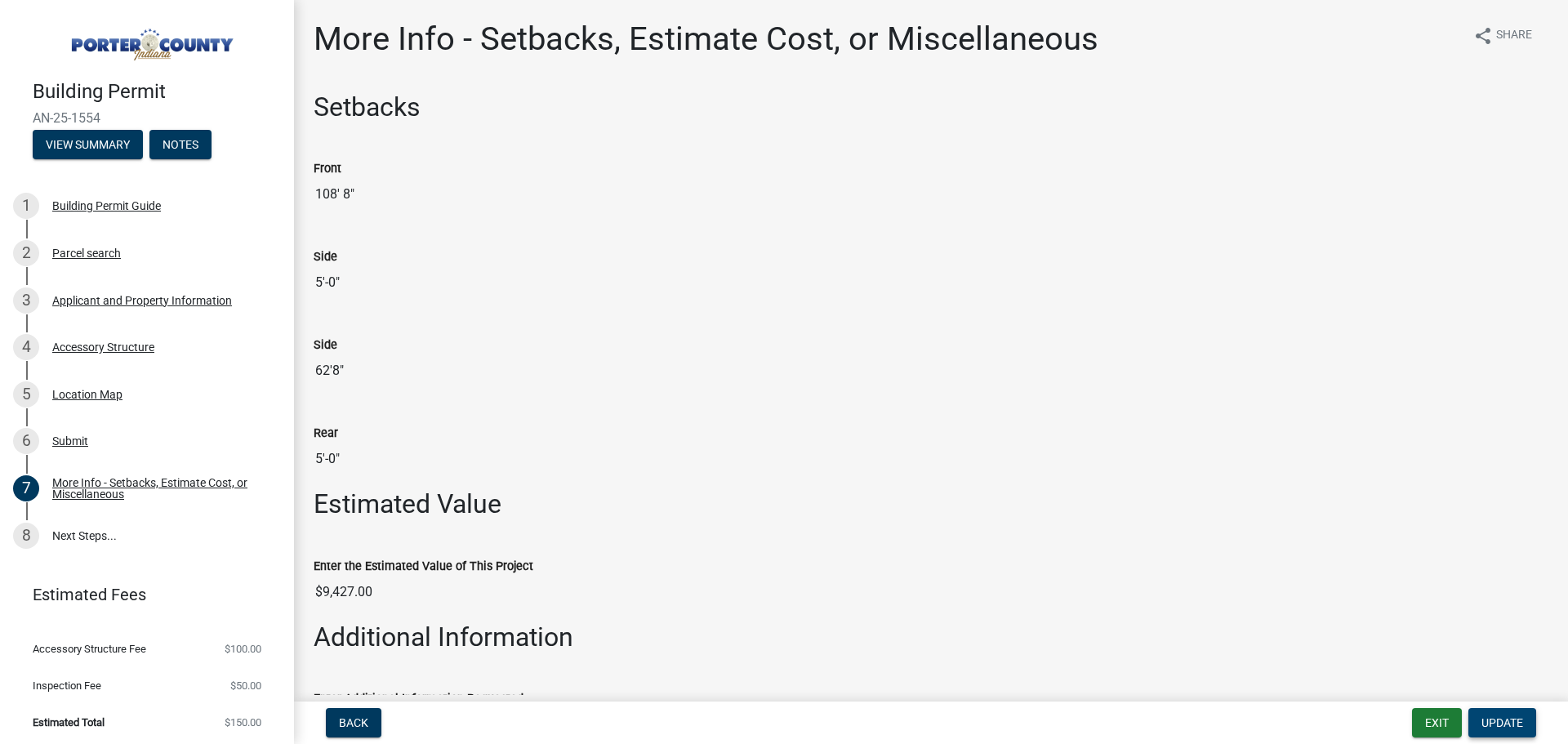
click at [1500, 728] on span "Update" at bounding box center [1502, 723] width 42 height 13
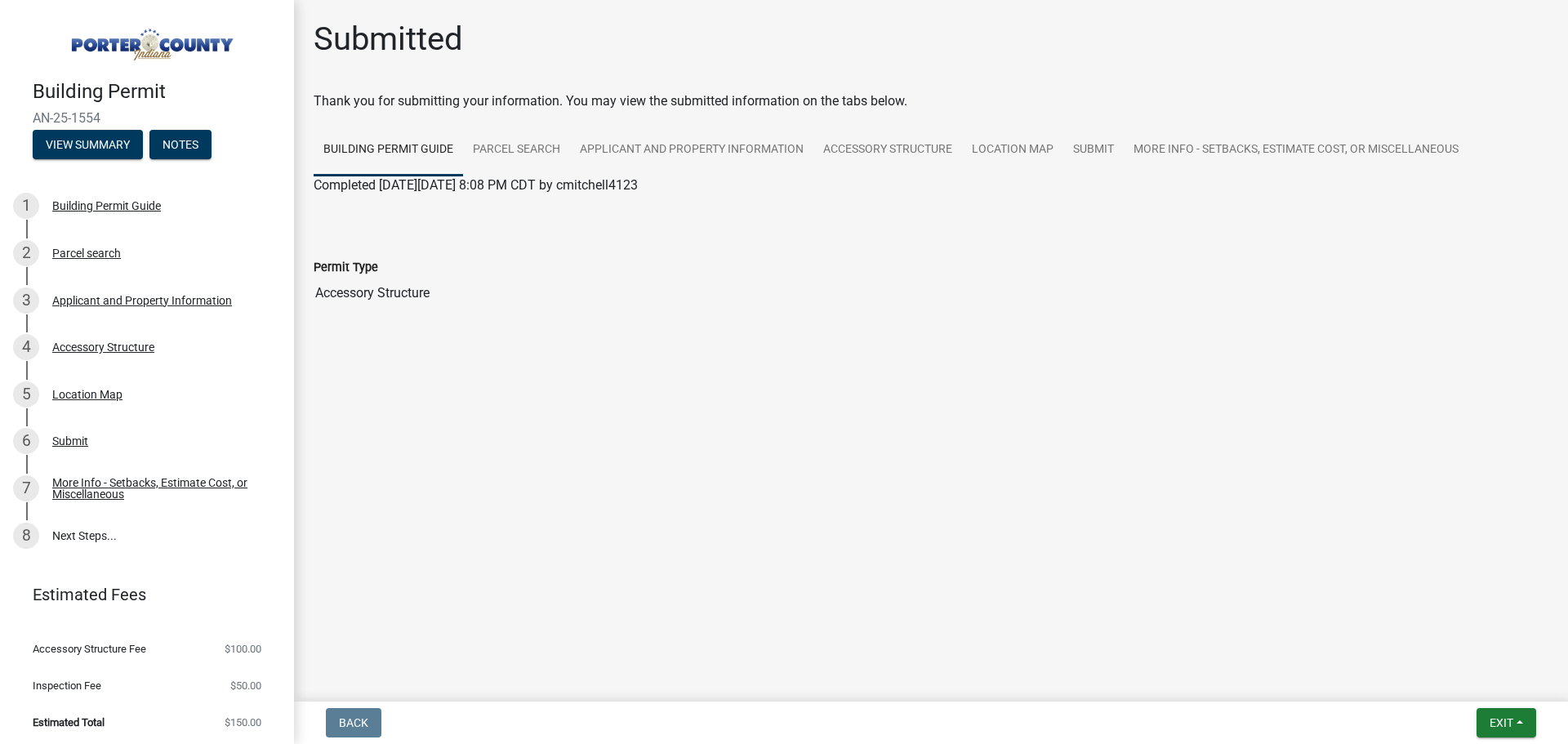
click at [371, 270] on label "Permit Type" at bounding box center [346, 268] width 65 height 11
click at [371, 277] on input "Accessory Structure" at bounding box center [931, 294] width 1235 height 33
click at [402, 283] on input "Accessory Structure" at bounding box center [931, 294] width 1235 height 33
click at [1255, 136] on link "More Info - Setbacks, Estimate Cost, or Miscellaneous" at bounding box center [1295, 150] width 345 height 52
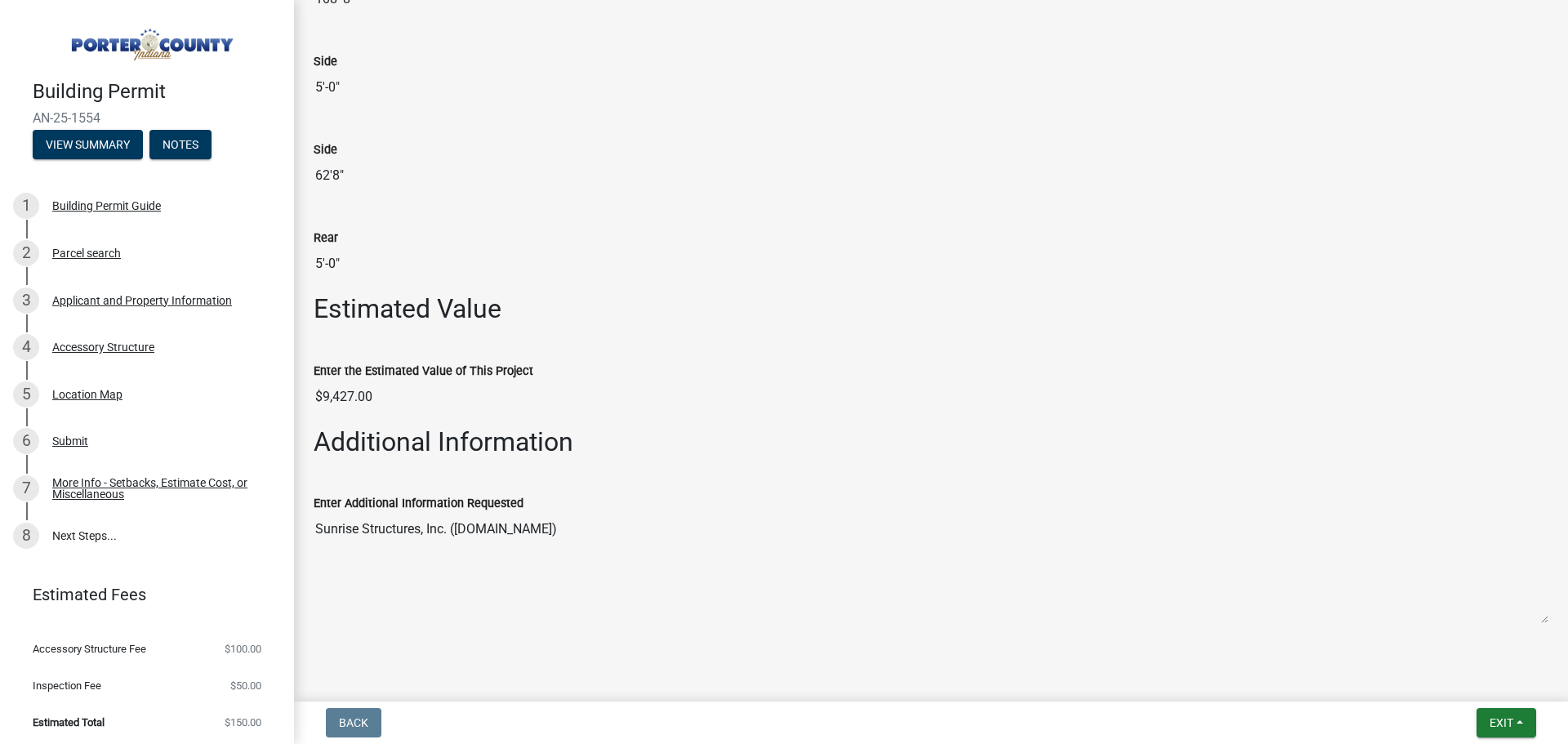
scroll to position [324, 0]
